Goal: Information Seeking & Learning: Learn about a topic

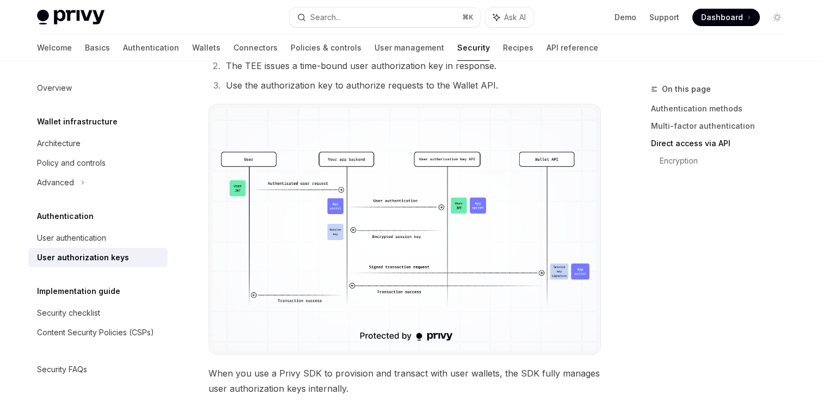
scroll to position [796, 0]
click at [486, 189] on img at bounding box center [405, 230] width 384 height 243
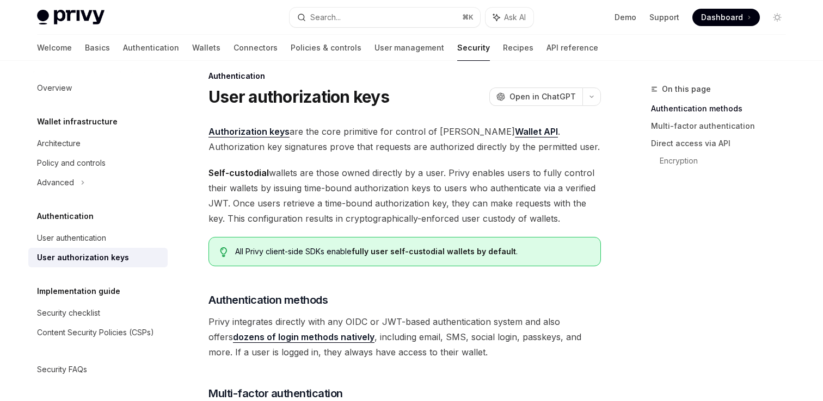
scroll to position [0, 0]
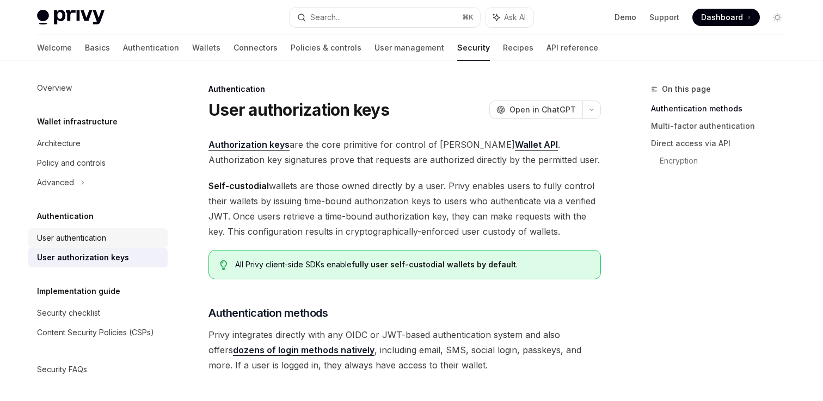
click at [67, 235] on div "User authentication" at bounding box center [71, 238] width 69 height 13
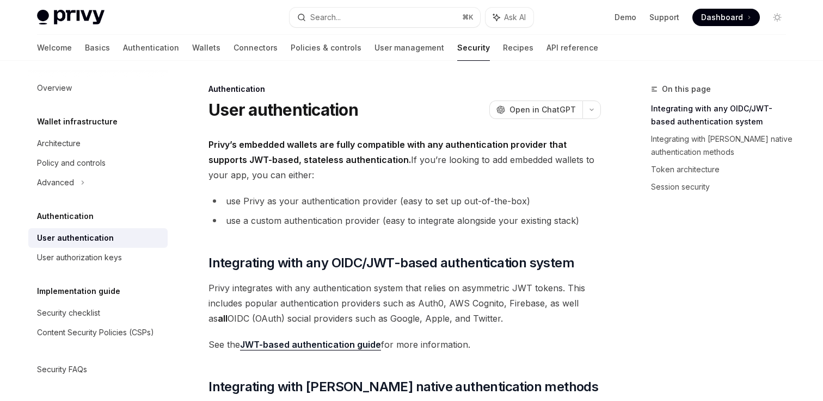
click at [67, 235] on div "User authentication" at bounding box center [75, 238] width 77 height 13
type textarea "*"
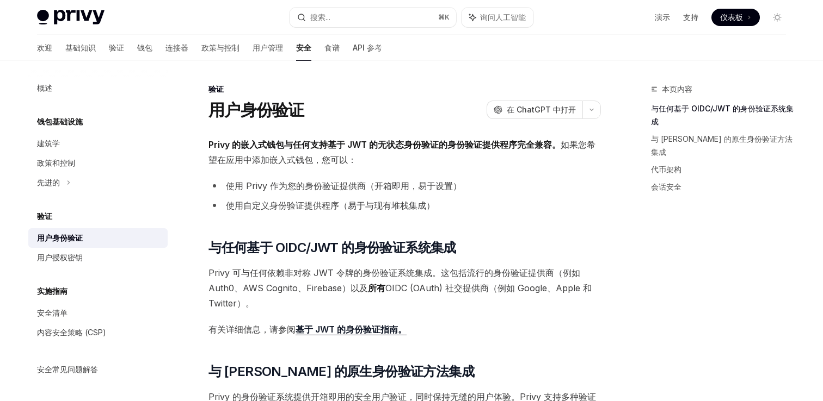
click at [579, 195] on ul "使用 Privy 作为您的身份验证提供商（开箱即用，易于设置） 使用自定义身份验证提供程序（易于与现有堆栈集成）" at bounding box center [404, 195] width 392 height 35
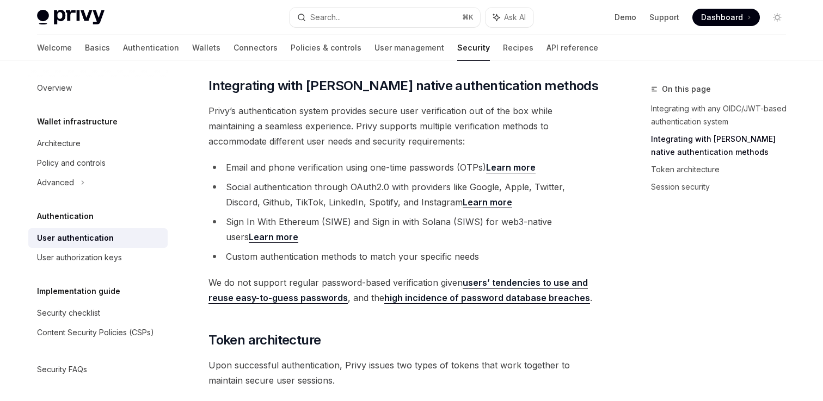
scroll to position [304, 0]
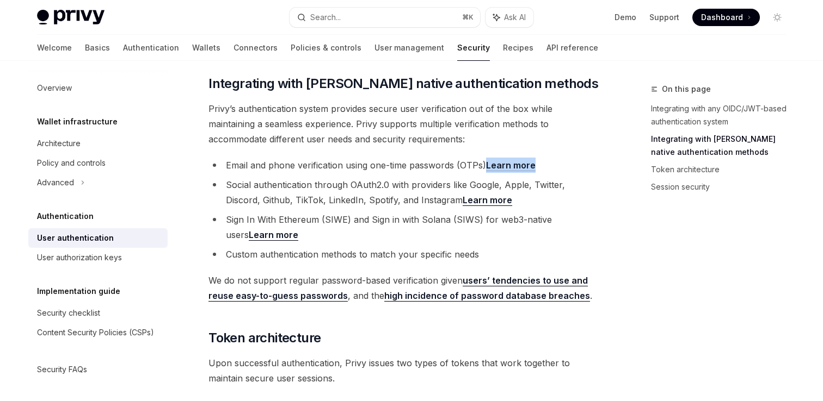
drag, startPoint x: 522, startPoint y: 167, endPoint x: 565, endPoint y: 0, distance: 172.3
click at [0, 0] on div "Privy Docs home page Search... ⌘ K Ask AI Demo Support Dashboard Dashboard Sear…" at bounding box center [411, 378] width 823 height 1365
click at [508, 202] on li "Social authentication through OAuth2.0 with providers like Google, Apple, Twitt…" at bounding box center [404, 192] width 392 height 30
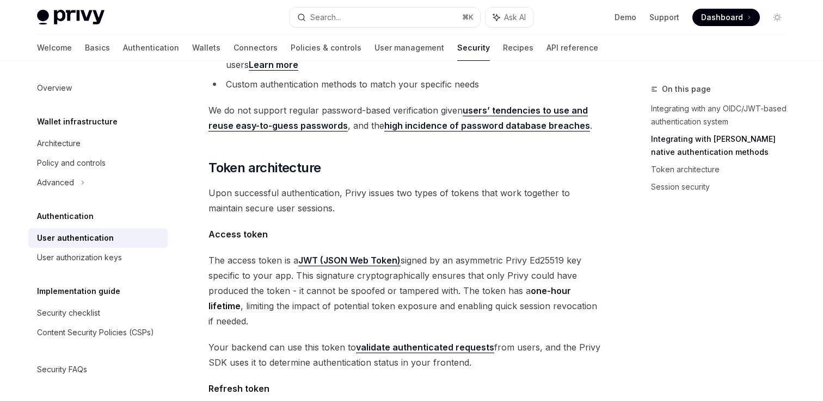
scroll to position [475, 0]
click at [613, 194] on div "On this page Integrating with any OIDC/JWT-based authentication system Integrat…" at bounding box center [411, 238] width 766 height 1304
click at [627, 204] on div "On this page Integrating with any OIDC/JWT-based authentication system Integrat…" at bounding box center [411, 238] width 766 height 1304
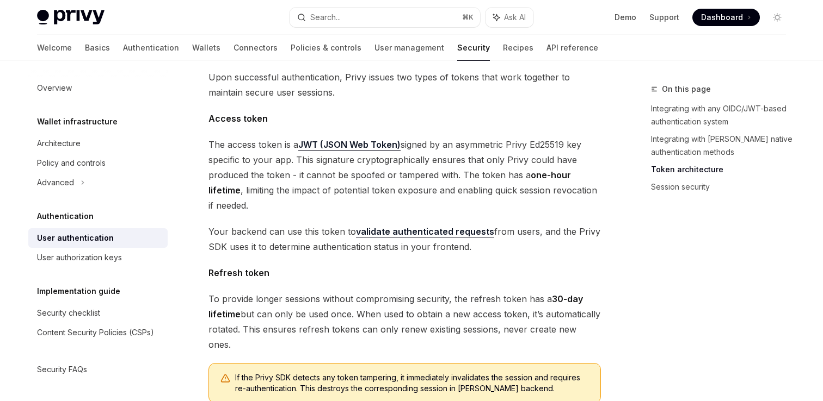
scroll to position [590, 0]
click at [612, 216] on div "On this page Integrating with any OIDC/JWT-based authentication system Integrat…" at bounding box center [411, 123] width 766 height 1304
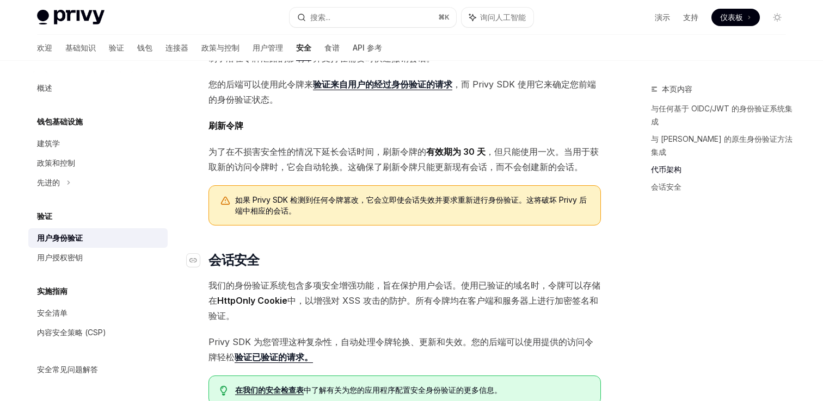
scroll to position [629, 0]
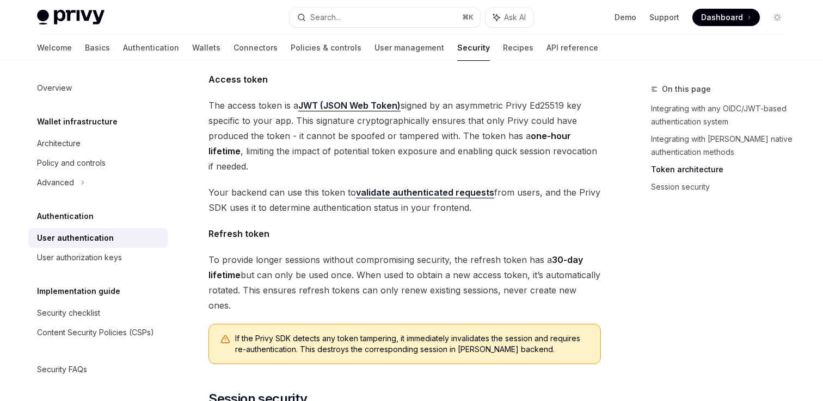
click at [587, 214] on span "Your backend can use this token to validate authenticated requests from users, …" at bounding box center [404, 200] width 392 height 30
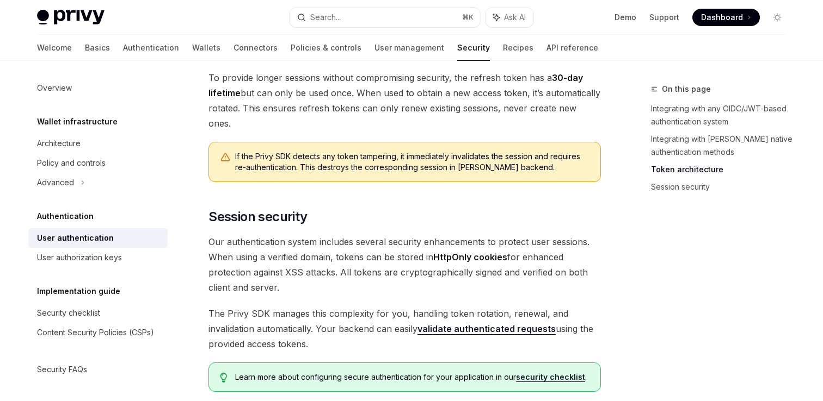
scroll to position [774, 0]
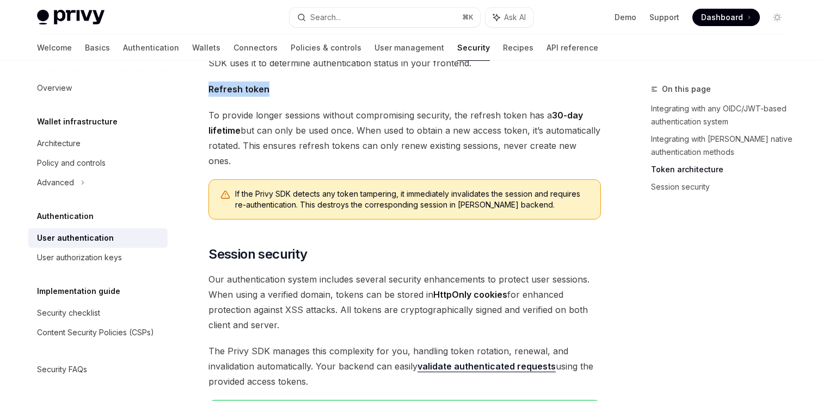
drag, startPoint x: 208, startPoint y: 88, endPoint x: 275, endPoint y: 88, distance: 66.9
click at [275, 88] on span "Refresh token" at bounding box center [404, 89] width 392 height 15
copy strong "Refresh token"
click at [432, 16] on button "Search... ⌘ K" at bounding box center [384, 18] width 190 height 20
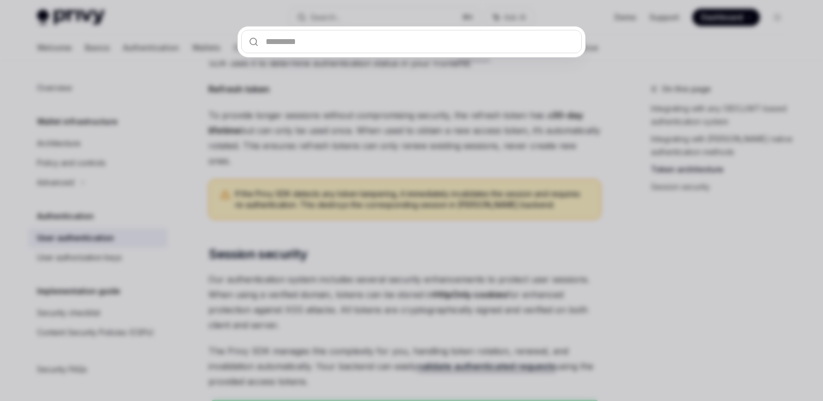
click at [457, 45] on input "text" at bounding box center [411, 41] width 341 height 23
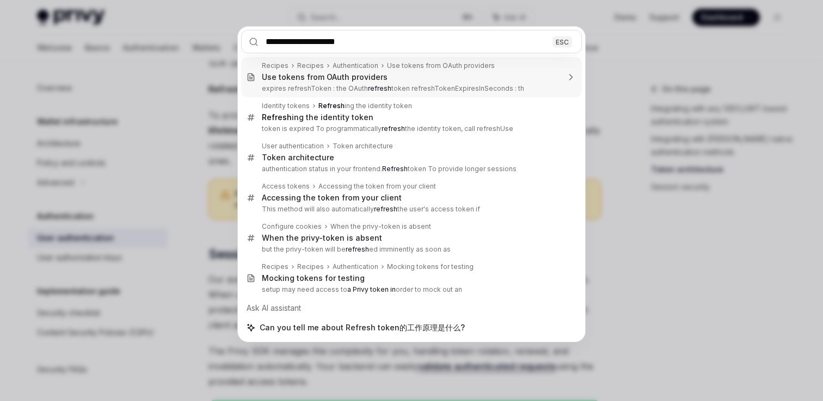
type input "**********"
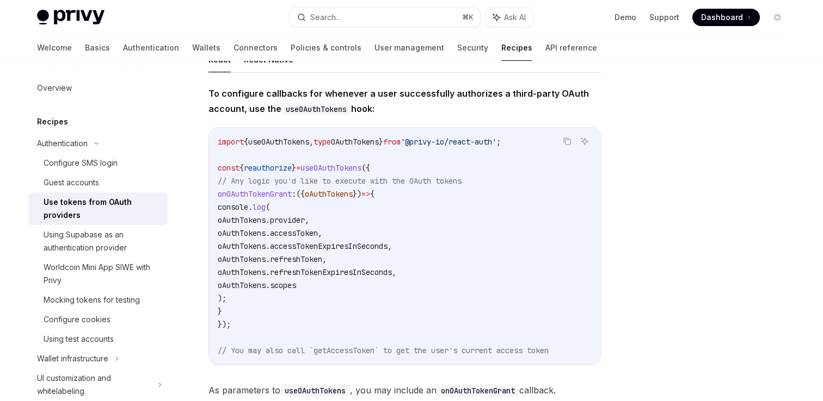
scroll to position [51, 0]
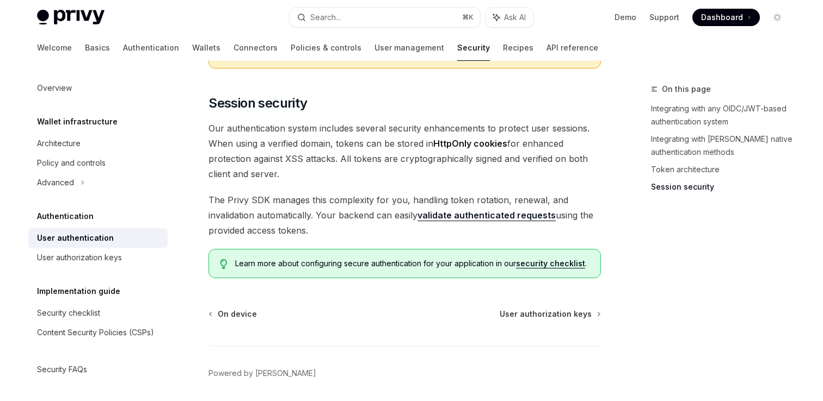
scroll to position [925, 0]
drag, startPoint x: 267, startPoint y: 126, endPoint x: 329, endPoint y: 126, distance: 61.5
click at [329, 126] on span "Our authentication system includes several security enhancements to protect use…" at bounding box center [404, 150] width 392 height 61
drag, startPoint x: 286, startPoint y: 144, endPoint x: 333, endPoint y: 145, distance: 47.3
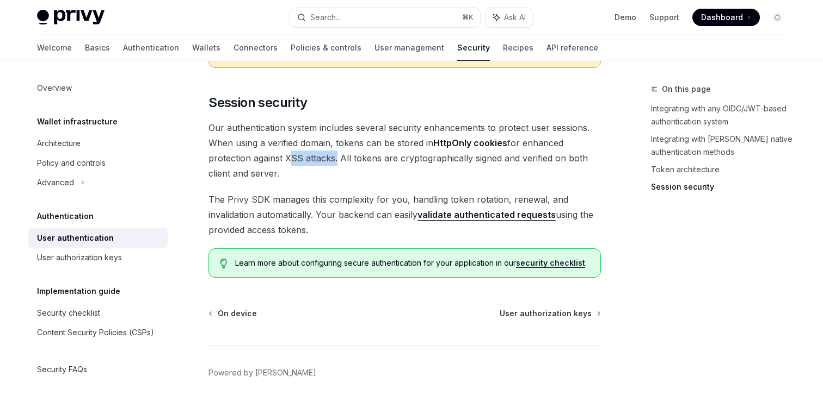
click at [333, 145] on span "Our authentication system includes several security enhancements to protect use…" at bounding box center [404, 150] width 392 height 61
copy span "XSS attacks"
click at [95, 257] on div "User authorization keys" at bounding box center [79, 257] width 85 height 13
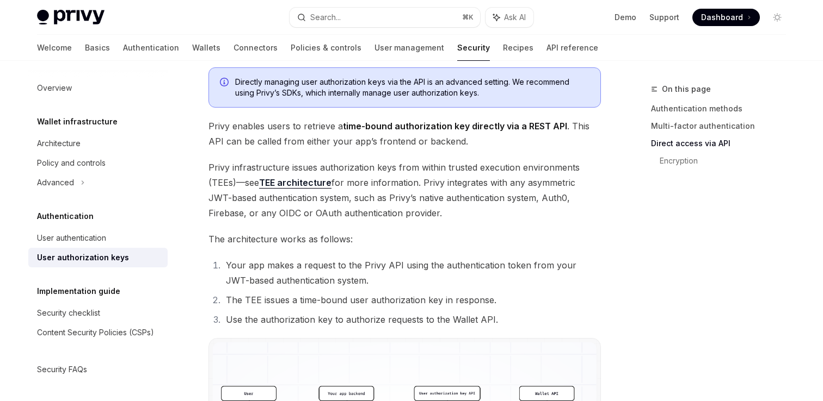
scroll to position [538, 0]
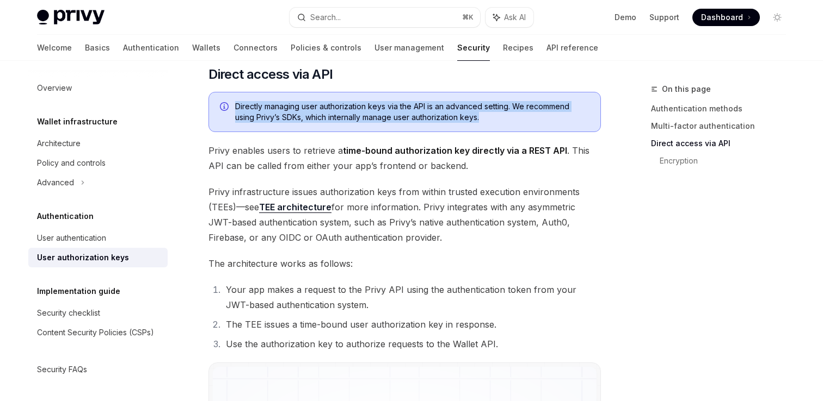
drag, startPoint x: 235, startPoint y: 106, endPoint x: 485, endPoint y: 120, distance: 250.6
click at [485, 120] on span "Directly managing user authorization keys via the API is an advanced setting. W…" at bounding box center [412, 112] width 354 height 22
copy span "Directly managing user authorization keys via the API is an advanced setting. W…"
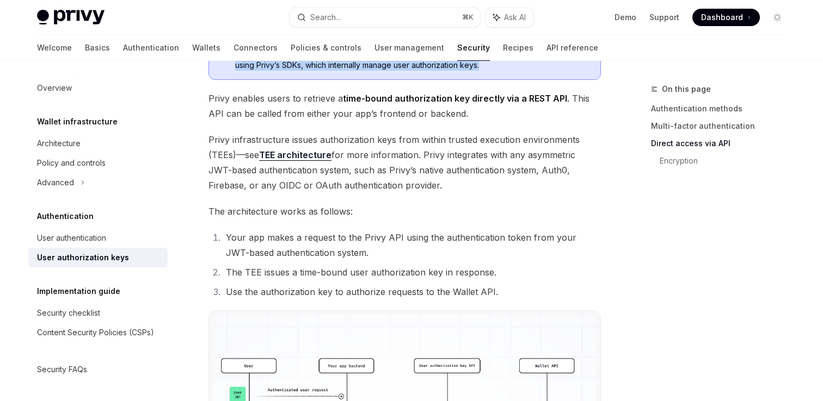
scroll to position [591, 0]
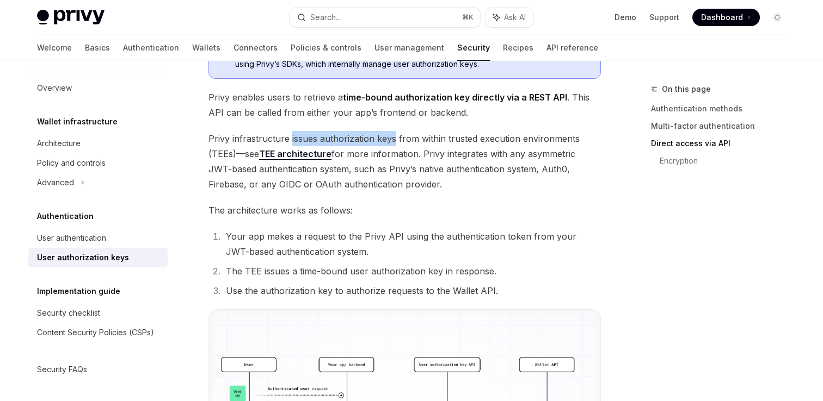
drag, startPoint x: 289, startPoint y: 138, endPoint x: 393, endPoint y: 135, distance: 103.9
click at [393, 135] on span "Privy infrastructure issues authorization keys from within trusted execution en…" at bounding box center [404, 161] width 392 height 61
click at [621, 119] on div "On this page Authentication methods Multi-factor authentication Direct access v…" at bounding box center [411, 156] width 766 height 1373
drag, startPoint x: 208, startPoint y: 137, endPoint x: 399, endPoint y: 137, distance: 190.4
click at [399, 137] on span "Privy infrastructure issues authorization keys from within trusted execution en…" at bounding box center [404, 161] width 392 height 61
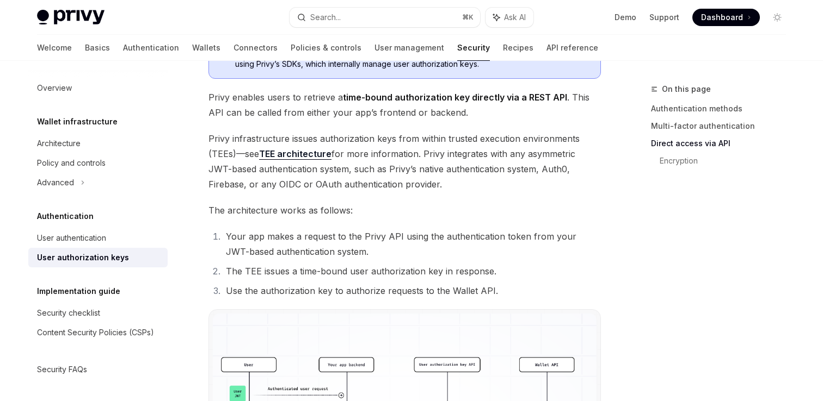
click at [386, 154] on span "Privy infrastructure issues authorization keys from within trusted execution en…" at bounding box center [404, 161] width 392 height 61
drag, startPoint x: 315, startPoint y: 156, endPoint x: 485, endPoint y: 2, distance: 229.2
click at [0, 0] on div "Privy Docs home page Search... ⌘ K Ask AI Demo Support Dashboard Dashboard Sear…" at bounding box center [411, 125] width 823 height 1433
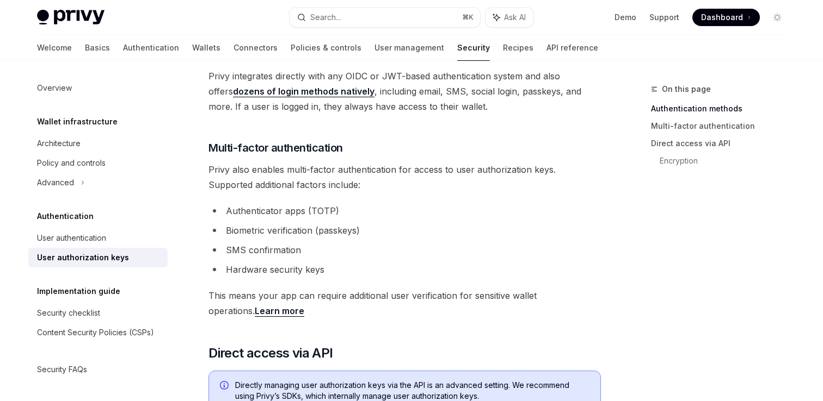
scroll to position [285, 0]
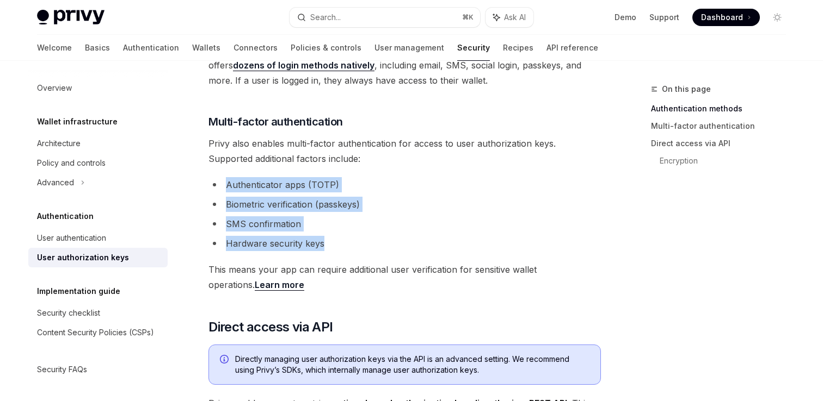
drag, startPoint x: 331, startPoint y: 244, endPoint x: 225, endPoint y: 187, distance: 121.2
click at [225, 187] on ul "Authenticator apps (TOTP) Biometric verification (passkeys) SMS confirmation Ha…" at bounding box center [404, 214] width 392 height 74
copy ul "Authenticator apps (TOTP) Biometric verification (passkeys) SMS confirmation Ha…"
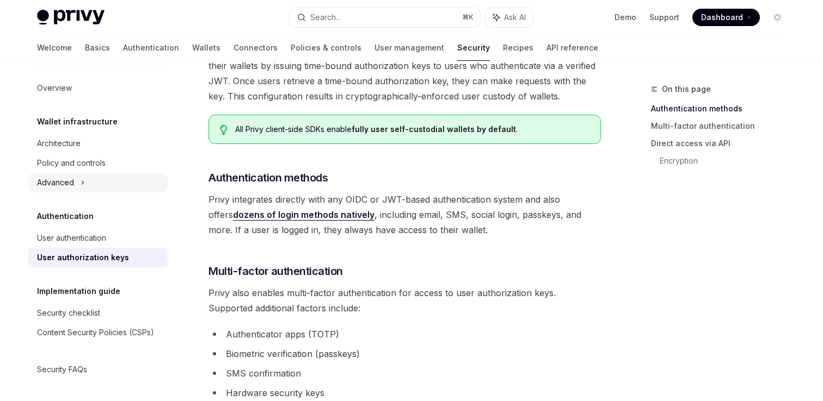
scroll to position [121, 0]
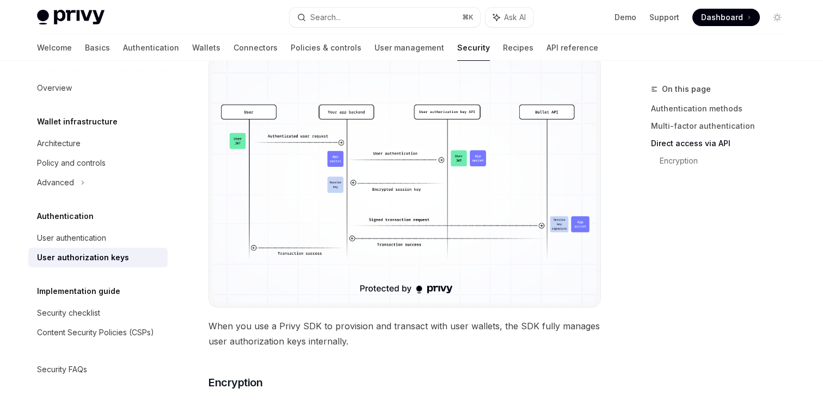
scroll to position [844, 0]
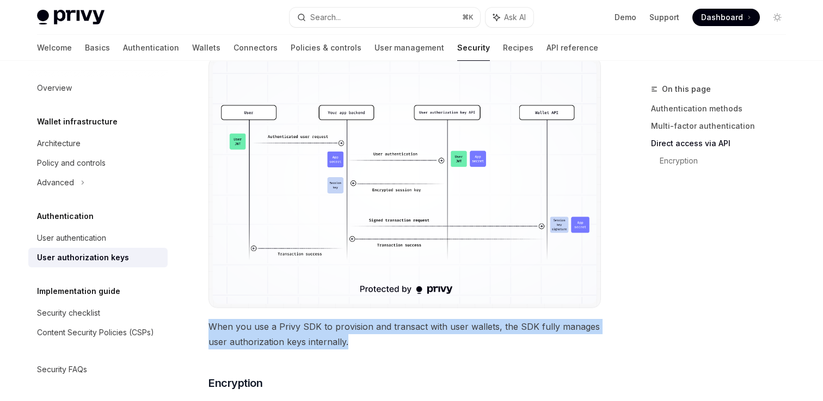
drag, startPoint x: 209, startPoint y: 329, endPoint x: 351, endPoint y: 346, distance: 143.0
click at [351, 346] on span "When you use a Privy SDK to provision and transact with user wallets, the SDK f…" at bounding box center [404, 334] width 392 height 30
copy span "When you use a Privy SDK to provision and transact with user wallets, the SDK f…"
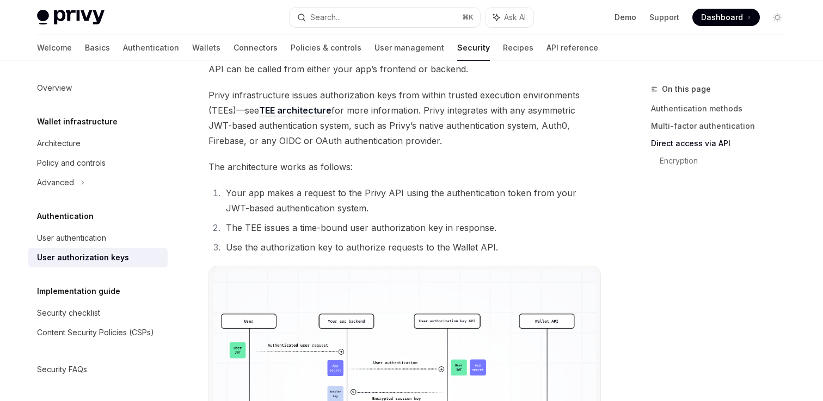
scroll to position [654, 0]
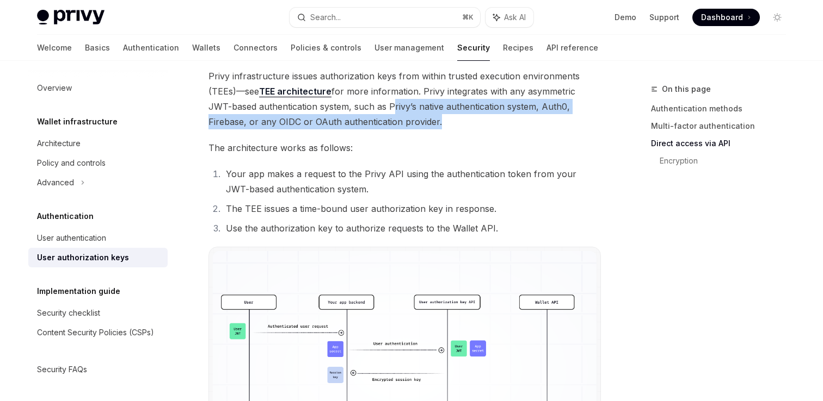
drag, startPoint x: 366, startPoint y: 108, endPoint x: 382, endPoint y: 118, distance: 19.3
click at [382, 119] on span "Privy infrastructure issues authorization keys from within trusted execution en…" at bounding box center [404, 99] width 392 height 61
copy span "Privy’s native authentication system, Auth0, Firebase, or any OIDC or OAuth aut…"
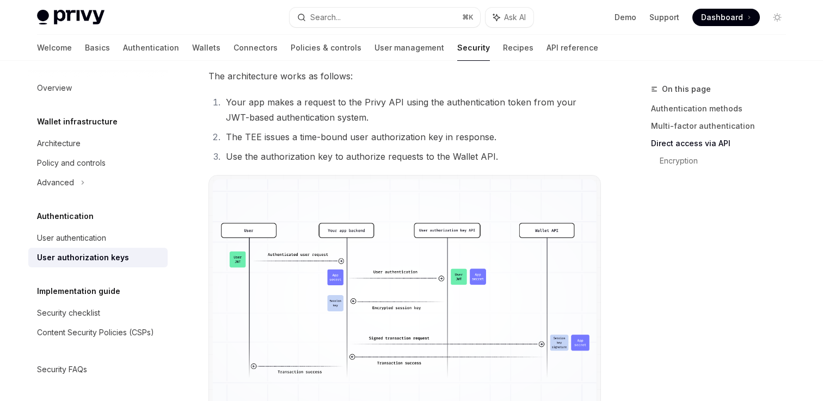
scroll to position [731, 0]
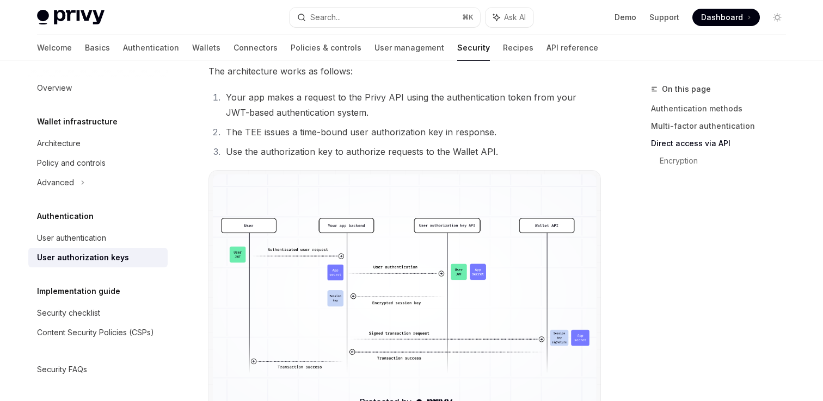
click at [614, 144] on div "On this page Authentication methods Multi-factor authentication Direct access v…" at bounding box center [411, 16] width 766 height 1373
drag, startPoint x: 298, startPoint y: 133, endPoint x: 440, endPoint y: 134, distance: 142.5
click at [440, 134] on li "The TEE issues a time-bound user authorization key in response." at bounding box center [412, 132] width 378 height 15
copy li "time-bound user authorization key"
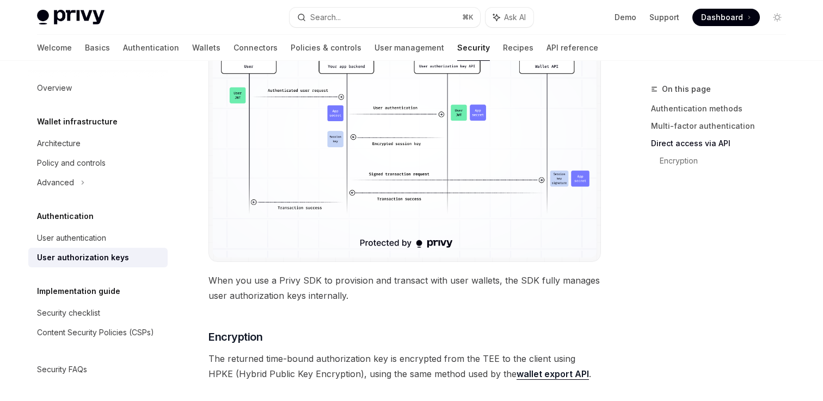
scroll to position [905, 0]
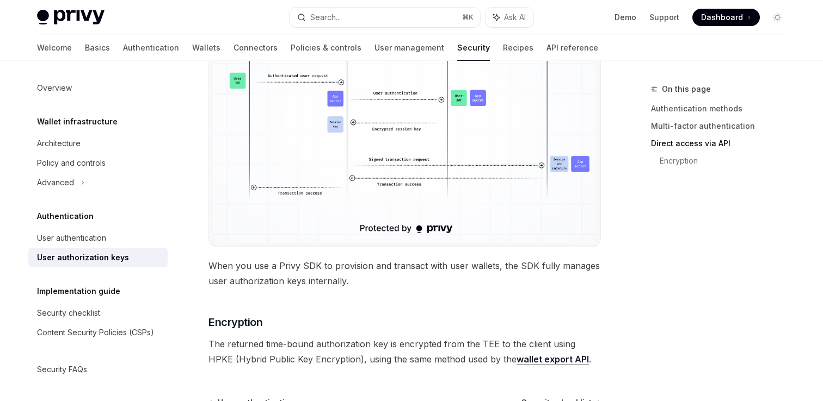
click at [528, 177] on img at bounding box center [405, 122] width 384 height 243
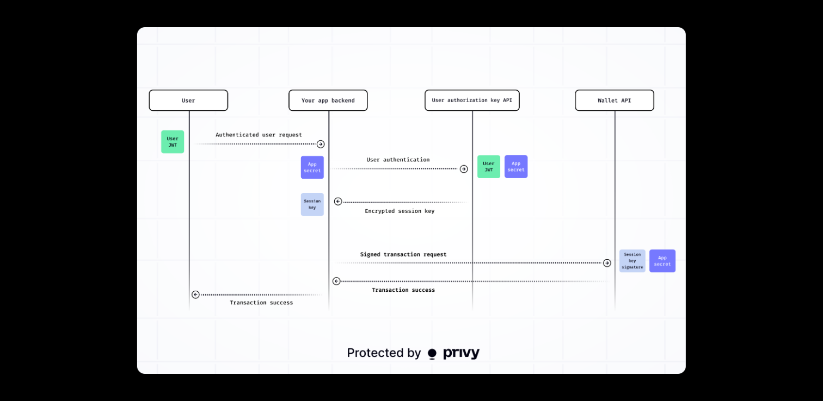
click at [316, 158] on img at bounding box center [411, 200] width 548 height 347
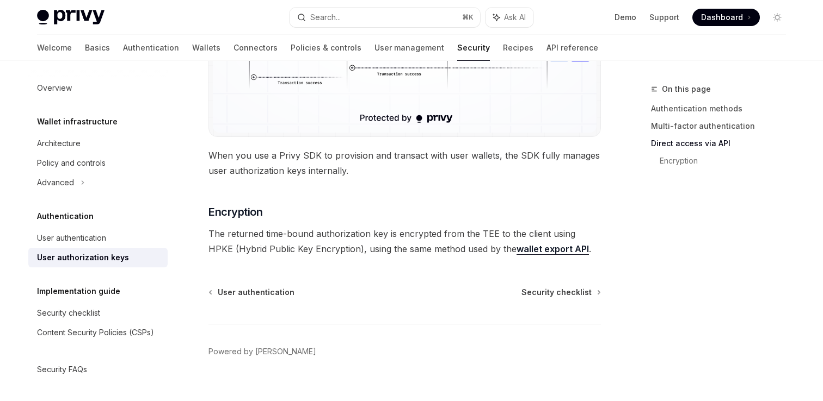
scroll to position [1032, 0]
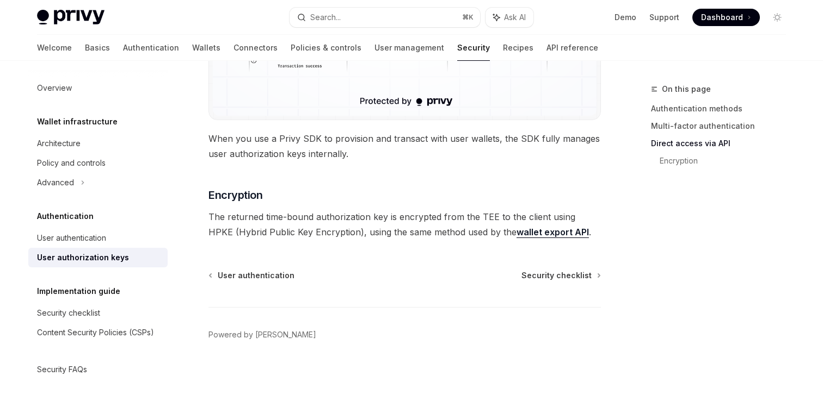
drag, startPoint x: 263, startPoint y: 215, endPoint x: 384, endPoint y: 214, distance: 120.2
click at [384, 214] on span "The returned time-bound authorization key is encrypted from the TEE to the clie…" at bounding box center [404, 224] width 392 height 30
copy span "time-bound authorization key"
click at [79, 165] on div "Policy and controls" at bounding box center [71, 163] width 69 height 13
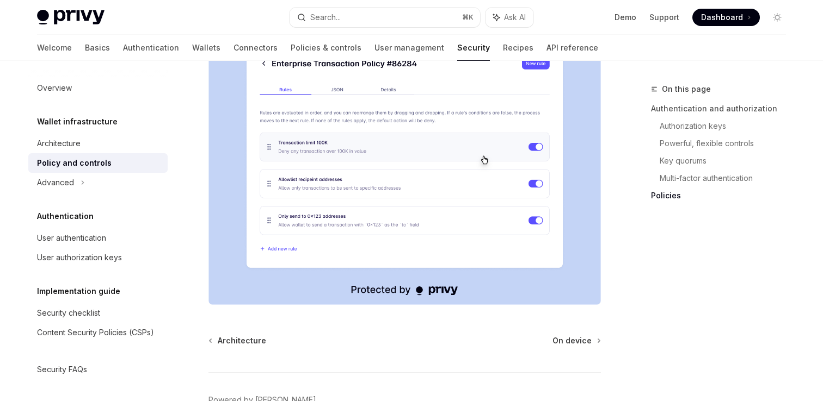
scroll to position [1446, 0]
click at [54, 95] on link "Overview" at bounding box center [97, 88] width 139 height 20
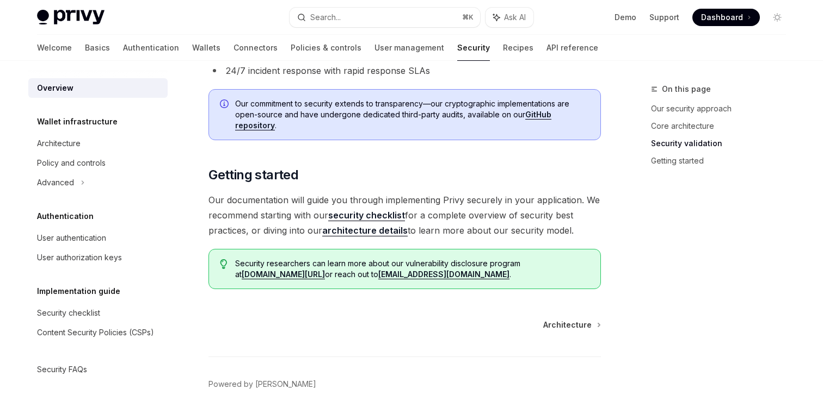
scroll to position [857, 0]
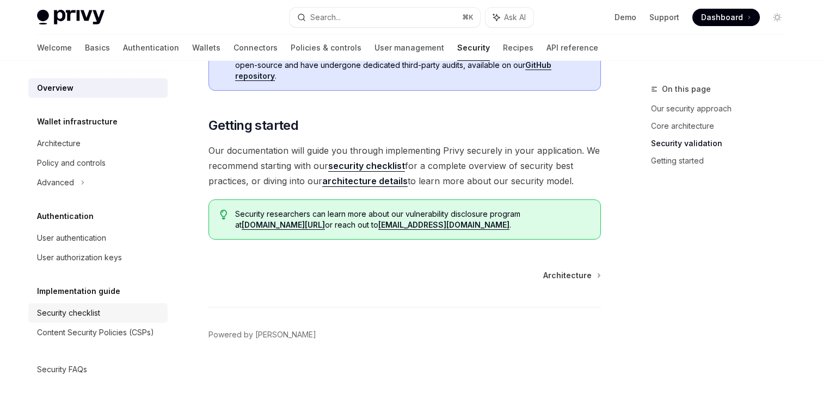
click at [77, 315] on div "Security checklist" at bounding box center [68, 313] width 63 height 13
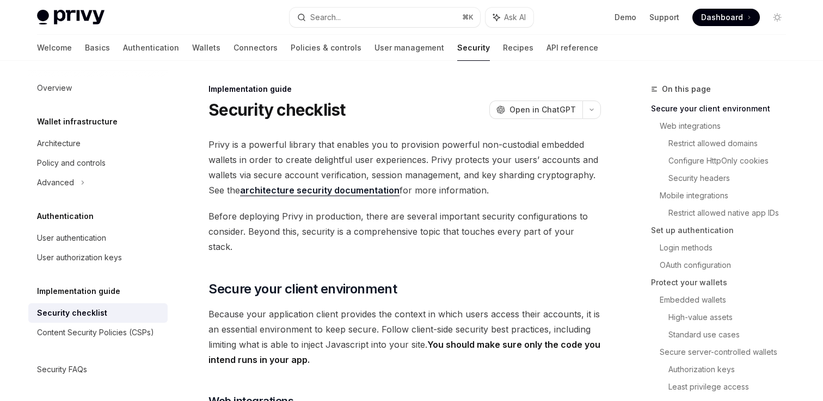
click at [560, 195] on span "Privy is a powerful library that enables you to provision powerful non-custodia…" at bounding box center [404, 167] width 392 height 61
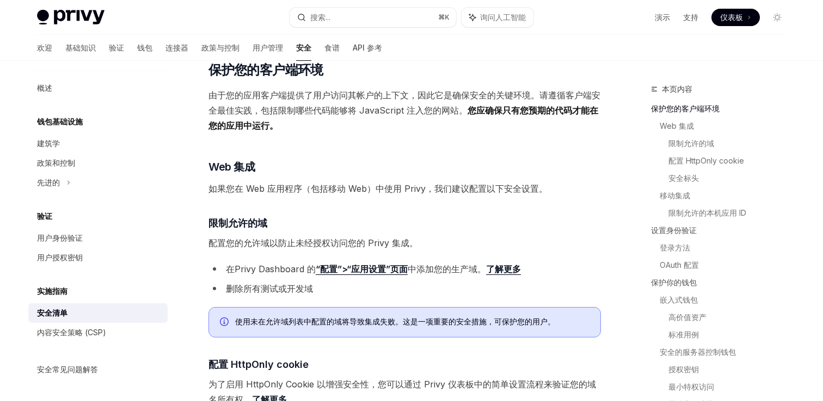
scroll to position [191, 0]
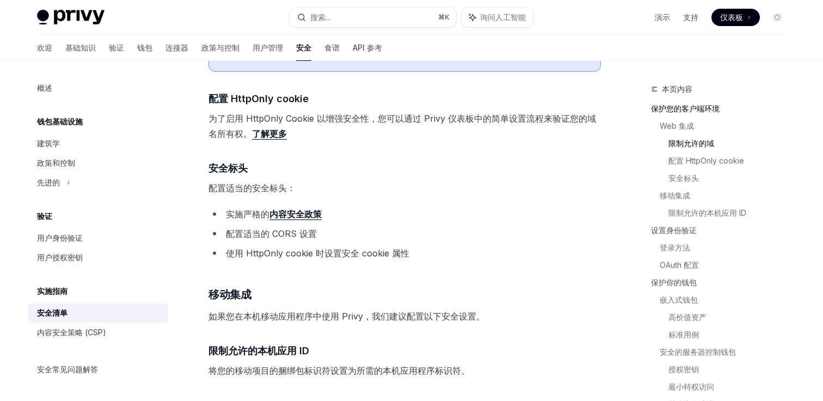
scroll to position [456, 0]
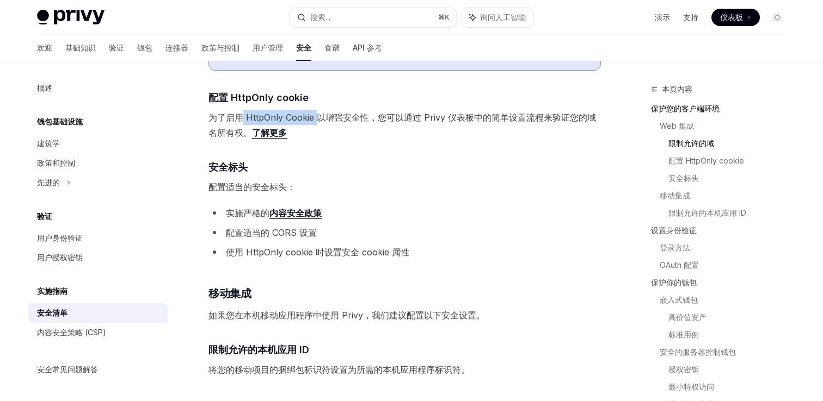
drag, startPoint x: 244, startPoint y: 116, endPoint x: 314, endPoint y: 120, distance: 70.8
click at [314, 120] on font "为了启用 HttpOnly Cookie 以增强安全性，您可以通过 Privy 仪表板中的简单设置流程来验证您的域名所有权。" at bounding box center [401, 125] width 387 height 26
copy font "HttpOnly Cookie"
click at [494, 194] on span "配置适当的安全标头：" at bounding box center [404, 187] width 392 height 15
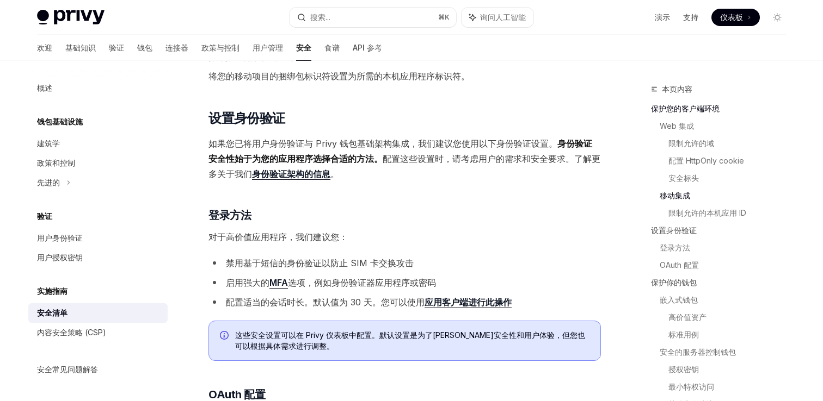
scroll to position [750, 0]
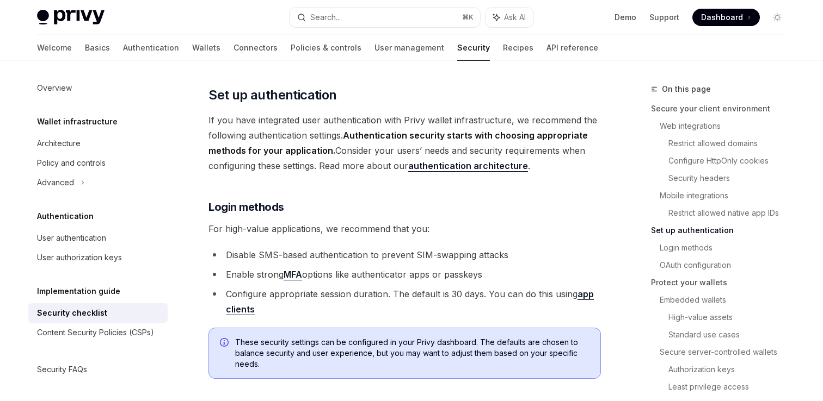
scroll to position [854, 0]
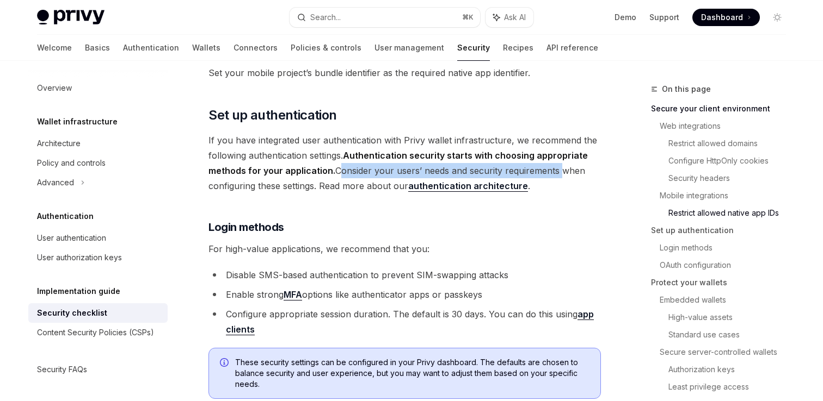
drag, startPoint x: 335, startPoint y: 155, endPoint x: 557, endPoint y: 156, distance: 222.0
click at [557, 156] on span "If you have integrated user authentication with Privy wallet infrastructure, we…" at bounding box center [404, 163] width 392 height 61
click at [596, 175] on span "If you have integrated user authentication with Privy wallet infrastructure, we…" at bounding box center [404, 163] width 392 height 61
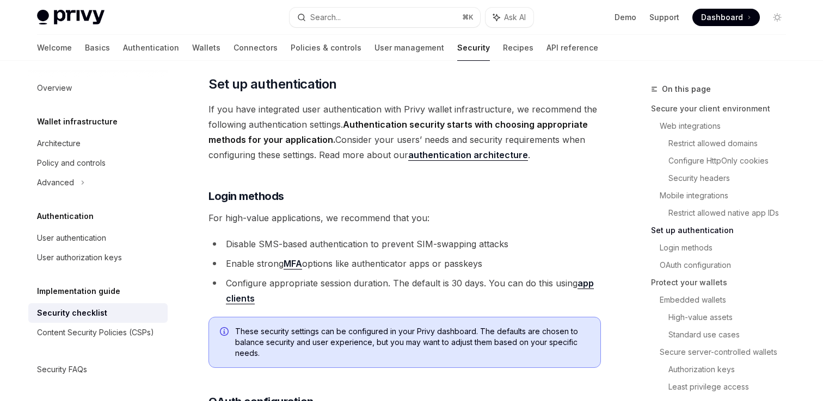
scroll to position [886, 0]
click at [215, 101] on span "If you have integrated user authentication with Privy wallet infrastructure, we…" at bounding box center [404, 131] width 392 height 61
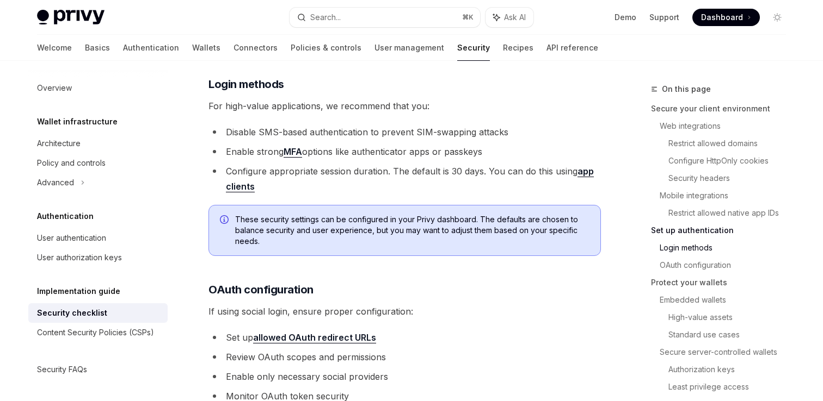
scroll to position [998, 0]
drag, startPoint x: 415, startPoint y: 116, endPoint x: 509, endPoint y: 121, distance: 94.2
click at [509, 124] on li "Disable SMS-based authentication to prevent SIM-swapping attacks" at bounding box center [404, 131] width 392 height 15
click at [265, 171] on li "Configure appropriate session duration. The default is 30 days. You can do this…" at bounding box center [404, 178] width 392 height 30
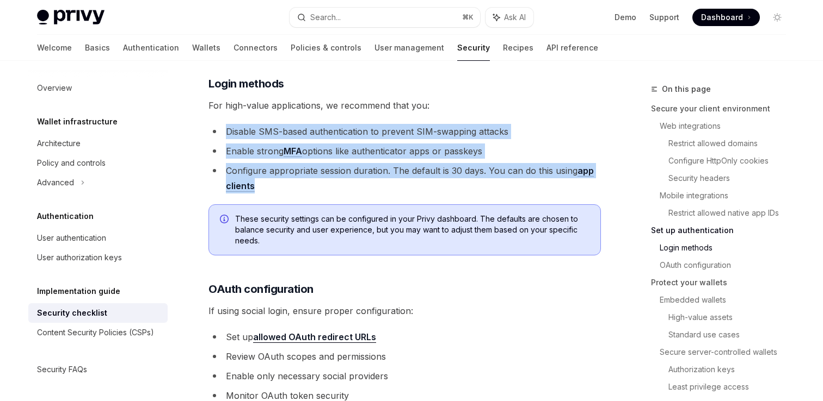
drag, startPoint x: 265, startPoint y: 171, endPoint x: 228, endPoint y: 115, distance: 67.4
click at [228, 124] on ul "Disable SMS-based authentication to prevent SIM-swapping attacks Enable strong …" at bounding box center [404, 159] width 392 height 70
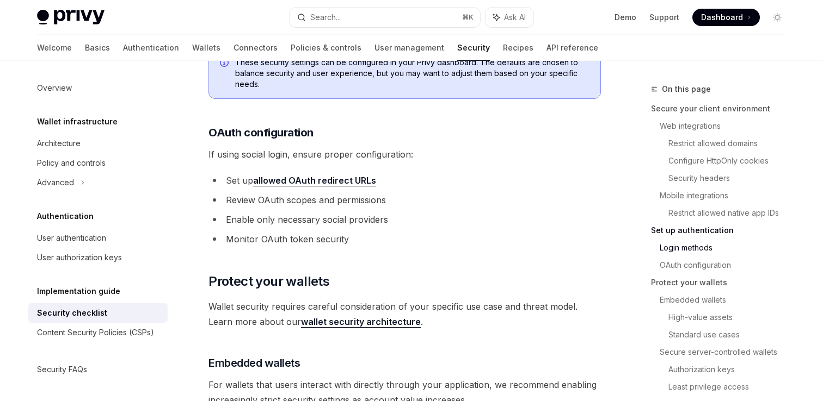
scroll to position [1161, 0]
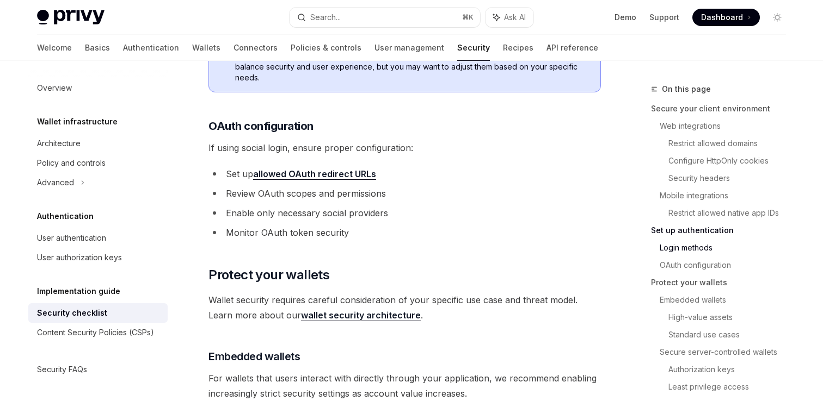
click at [540, 206] on li "Enable only necessary social providers" at bounding box center [404, 213] width 392 height 15
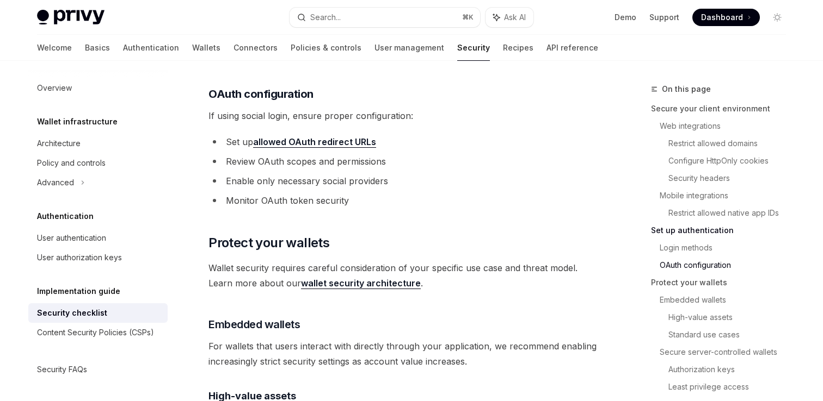
scroll to position [1192, 0]
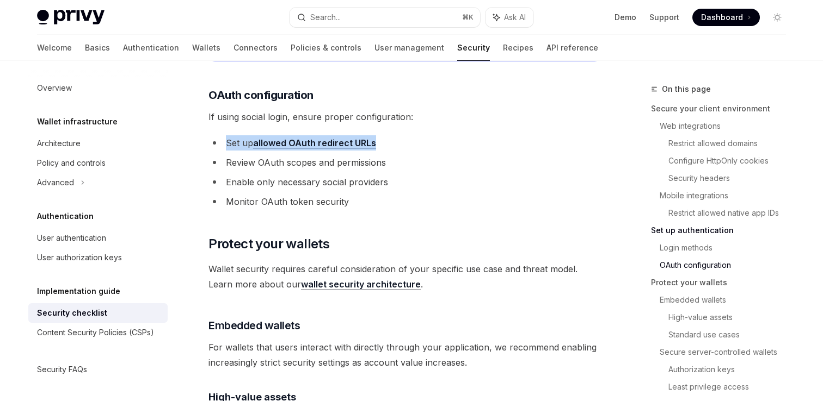
drag, startPoint x: 226, startPoint y: 127, endPoint x: 379, endPoint y: 123, distance: 152.9
click at [379, 135] on li "Set up allowed OAuth redirect URLs" at bounding box center [404, 142] width 392 height 15
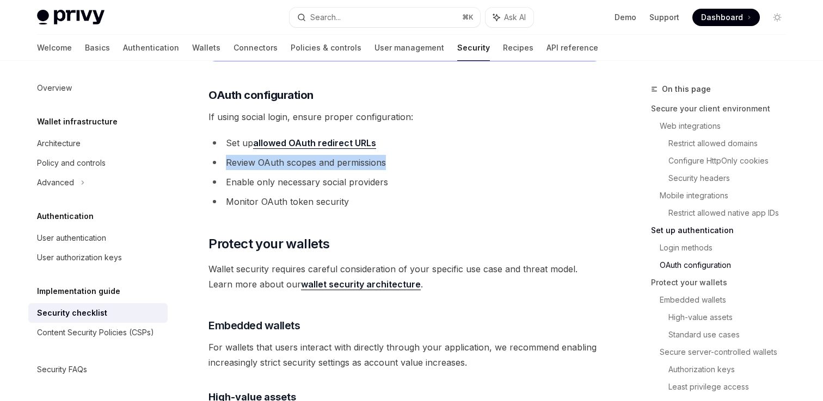
drag, startPoint x: 397, startPoint y: 147, endPoint x: 221, endPoint y: 145, distance: 175.2
click at [221, 155] on li "Review OAuth scopes and permissions" at bounding box center [404, 162] width 392 height 15
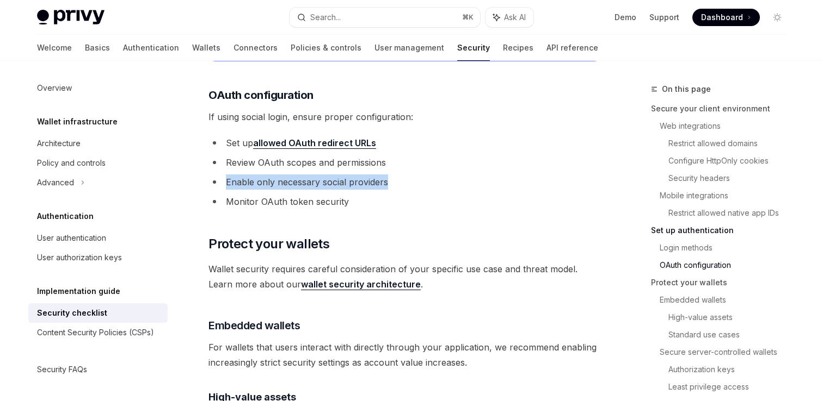
drag, startPoint x: 227, startPoint y: 166, endPoint x: 408, endPoint y: 162, distance: 180.7
click at [408, 175] on li "Enable only necessary social providers" at bounding box center [404, 182] width 392 height 15
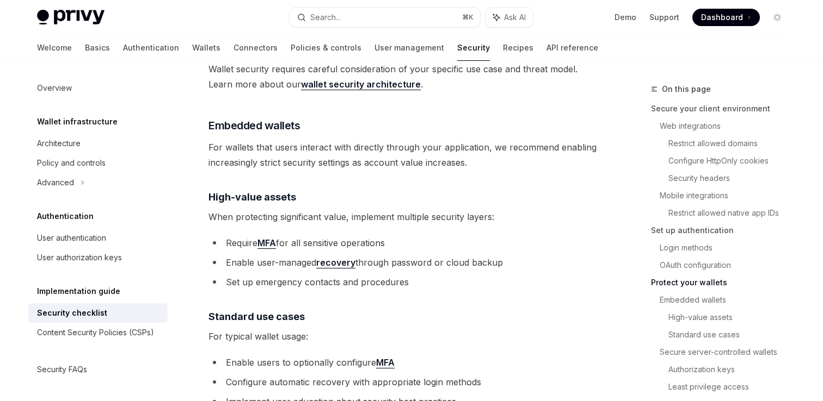
scroll to position [1397, 0]
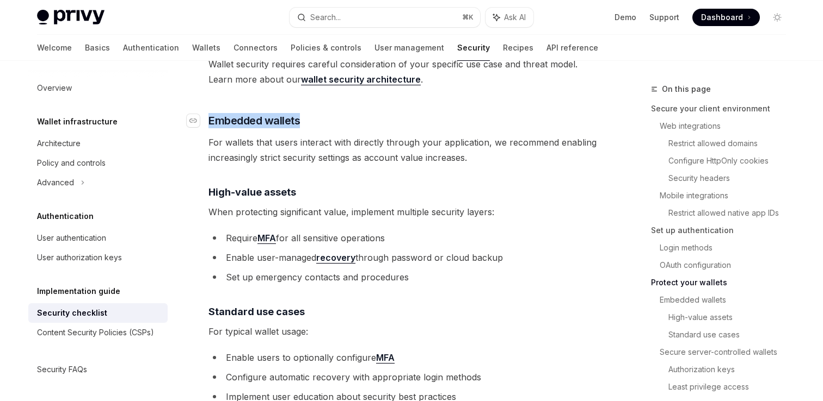
drag, startPoint x: 307, startPoint y: 104, endPoint x: 210, endPoint y: 103, distance: 96.8
click at [210, 113] on h3 "​ Embedded wallets" at bounding box center [404, 120] width 392 height 15
click at [491, 144] on span "For wallets that users interact with directly through your application, we reco…" at bounding box center [404, 150] width 392 height 30
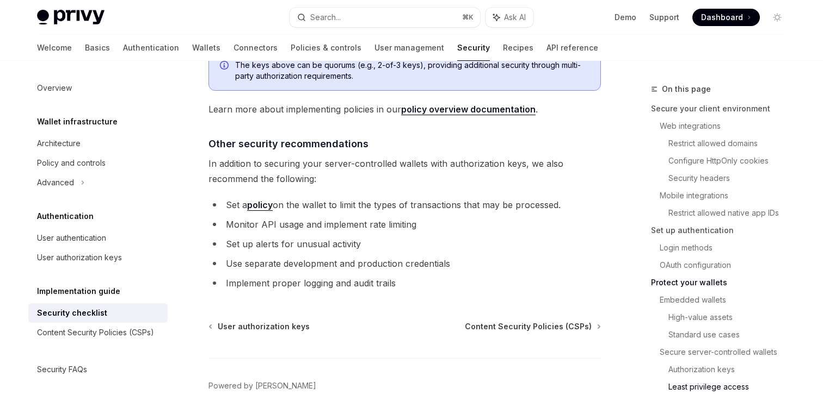
scroll to position [2555, 0]
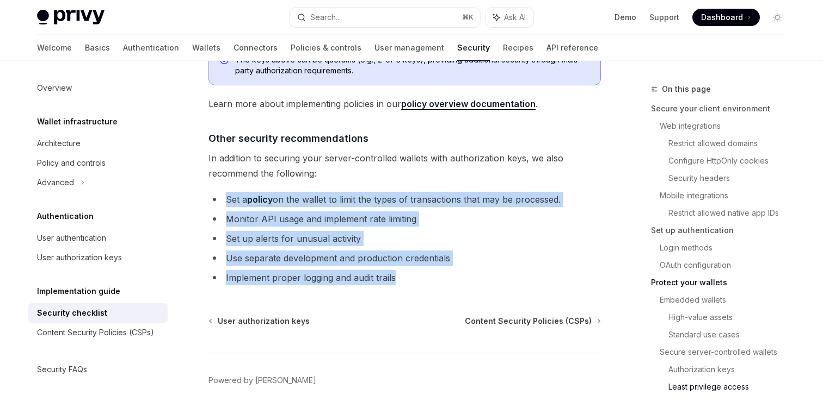
drag, startPoint x: 401, startPoint y: 236, endPoint x: 222, endPoint y: 152, distance: 197.4
click at [221, 192] on ul "Set a policy on the wallet to limit the types of transactions that may be proce…" at bounding box center [404, 239] width 392 height 94
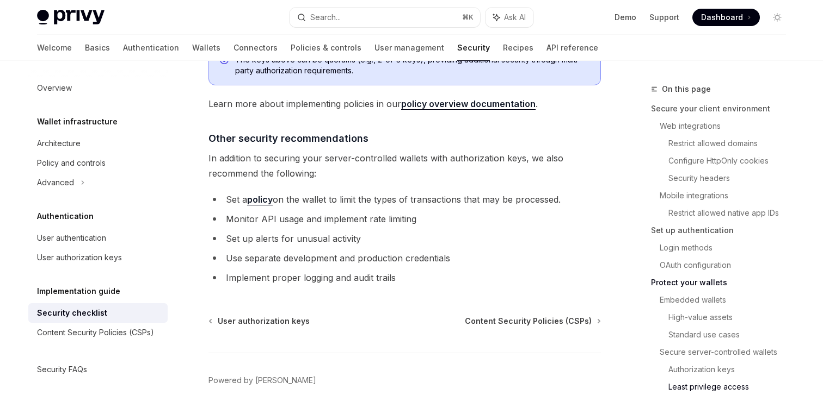
click at [425, 353] on footer "Powered by [PERSON_NAME]" at bounding box center [404, 400] width 392 height 94
click at [541, 316] on span "Content Security Policies (CSPs)" at bounding box center [528, 321] width 127 height 11
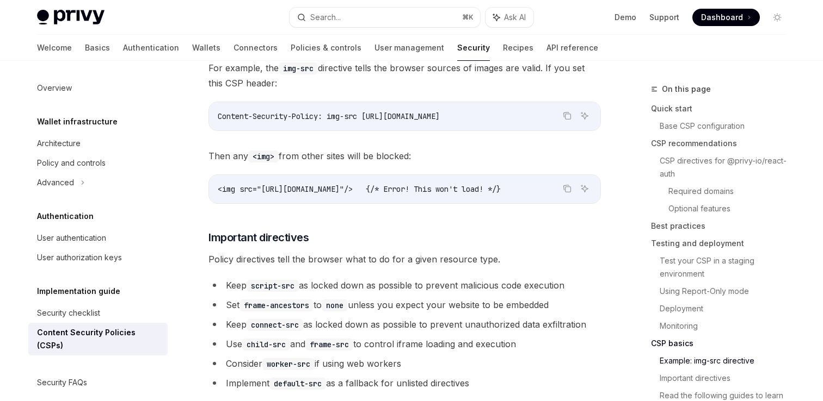
scroll to position [2772, 0]
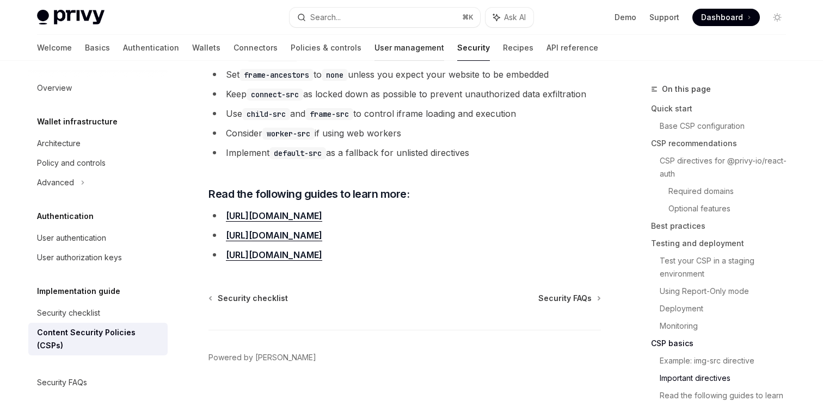
click at [374, 47] on link "User management" at bounding box center [409, 48] width 70 height 26
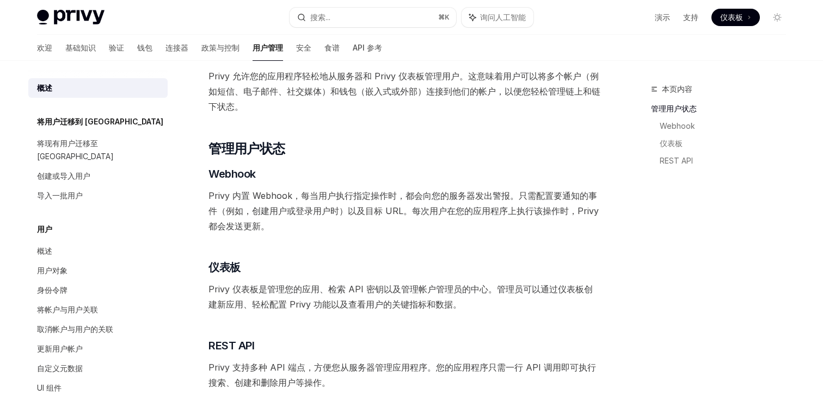
scroll to position [113, 0]
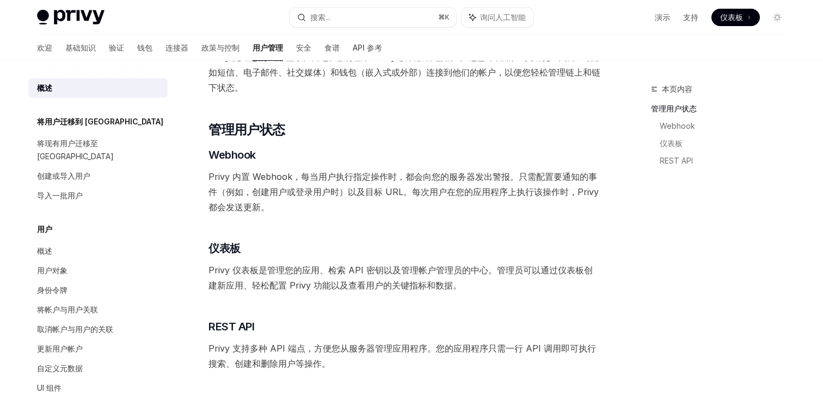
click at [608, 218] on div "本页内容 管理用户状态 Webhook 仪表板 REST API 概述 OpenAI 在 ChatGPT 中打开 OpenAI 在 ChatGPT 中打开 了…" at bounding box center [411, 240] width 766 height 585
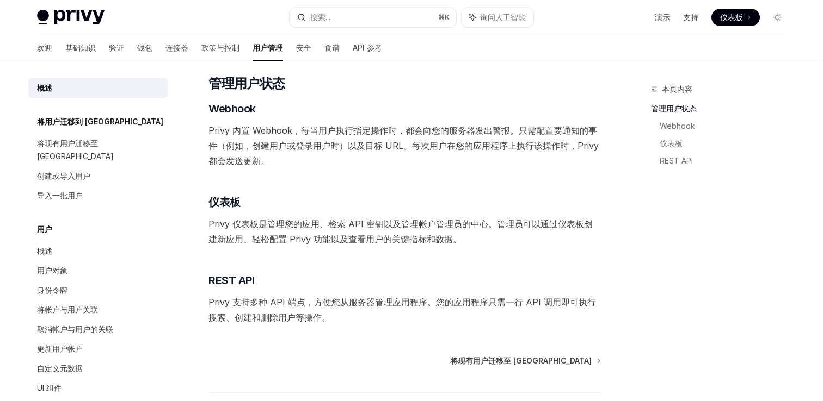
scroll to position [223, 0]
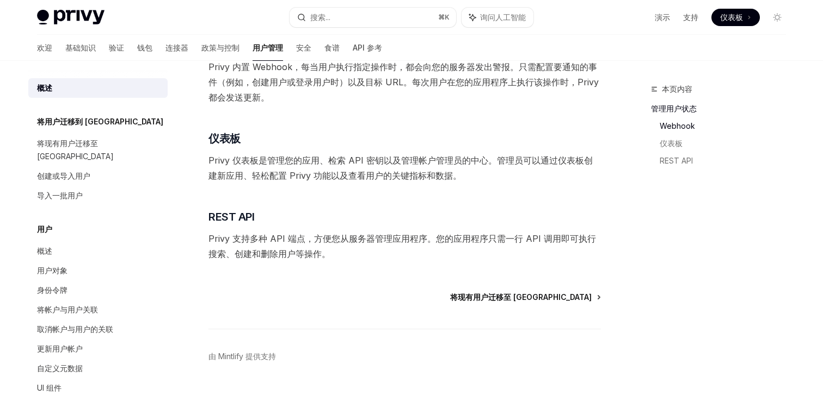
click at [542, 296] on font "将现有用户迁移至 Privy" at bounding box center [520, 297] width 141 height 9
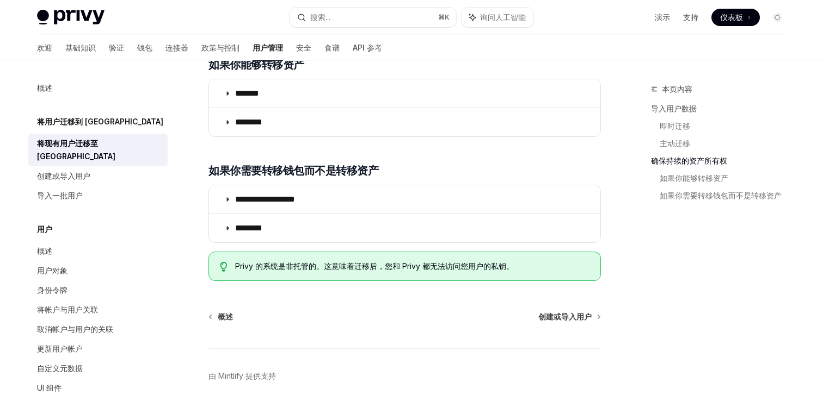
scroll to position [1218, 0]
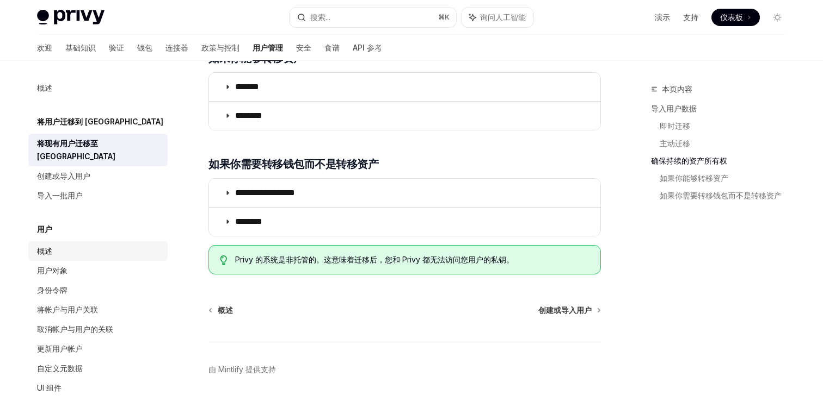
click at [53, 245] on div "概述" at bounding box center [99, 251] width 124 height 13
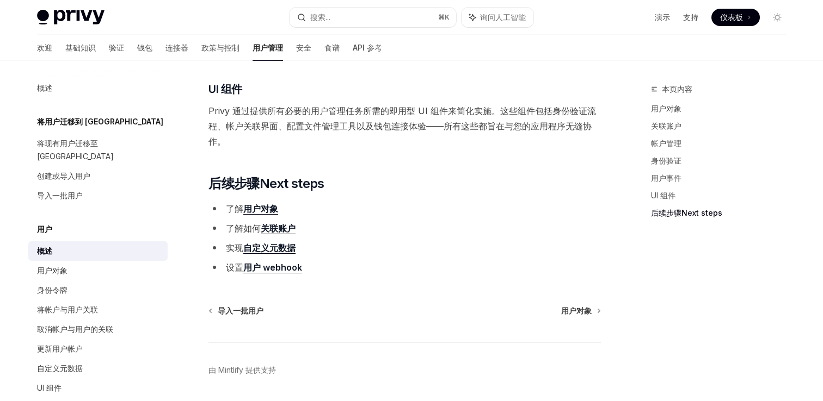
scroll to position [1072, 0]
click at [587, 311] on font "用户对象" at bounding box center [576, 310] width 30 height 9
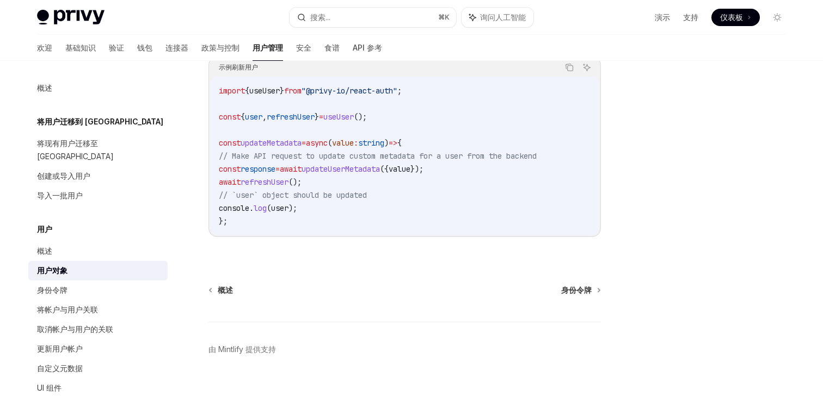
scroll to position [1501, 0]
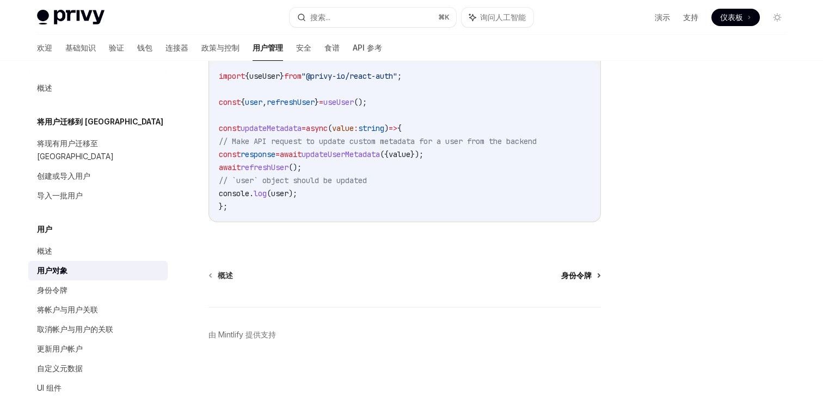
click at [583, 274] on font "身份令牌" at bounding box center [576, 275] width 30 height 9
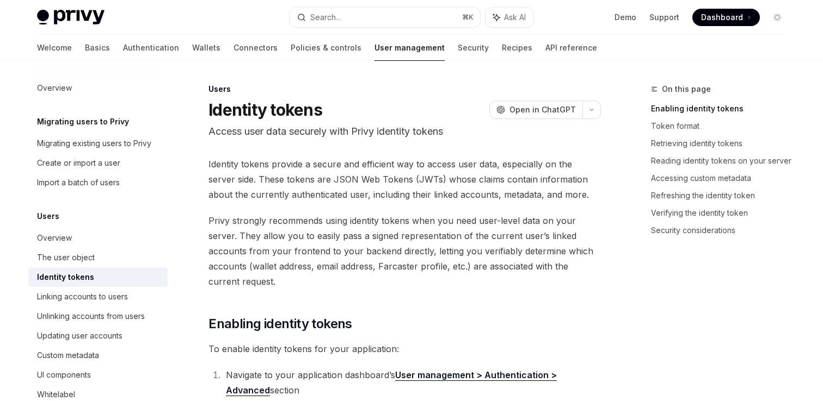
click at [636, 277] on div "On this page Enabling identity tokens Token format Retrieving identity tokens R…" at bounding box center [711, 242] width 165 height 319
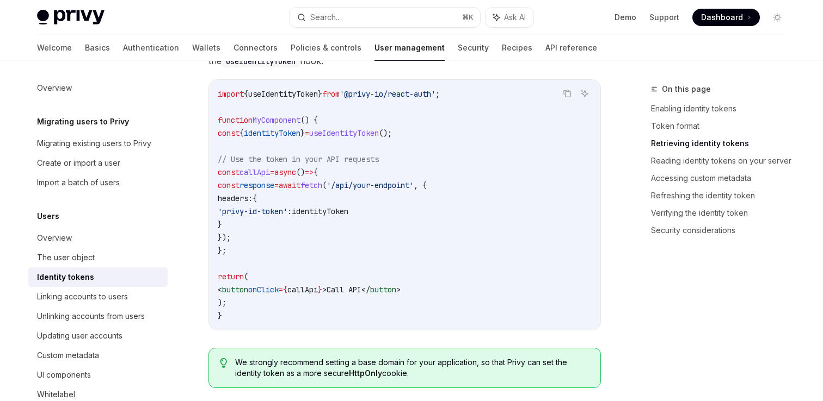
scroll to position [1021, 0]
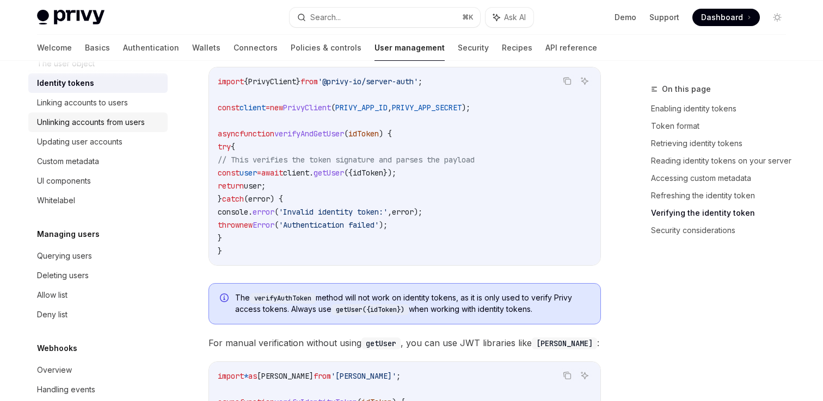
scroll to position [214, 0]
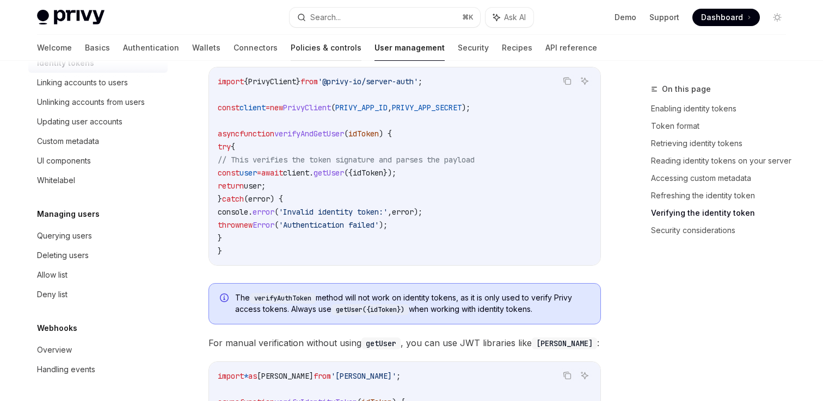
click at [291, 48] on link "Policies & controls" at bounding box center [326, 48] width 71 height 26
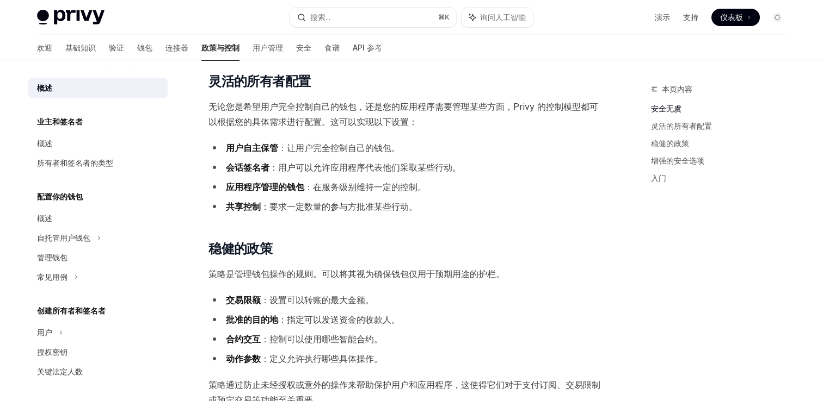
scroll to position [203, 0]
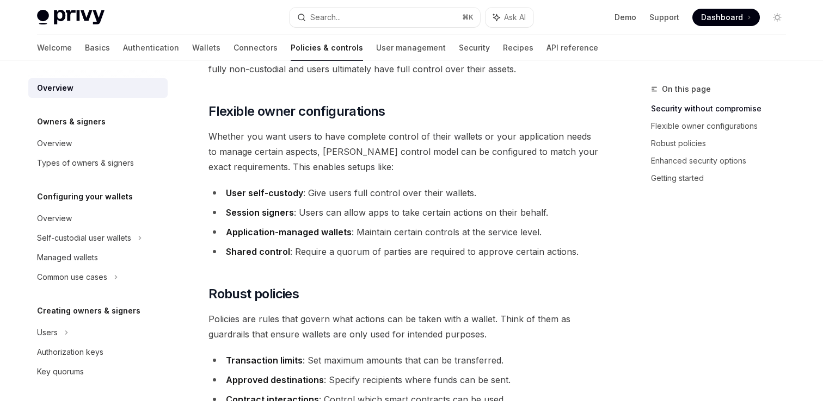
click at [584, 206] on li "Session signers : Users can allow apps to take certain actions on their behalf." at bounding box center [404, 212] width 392 height 15
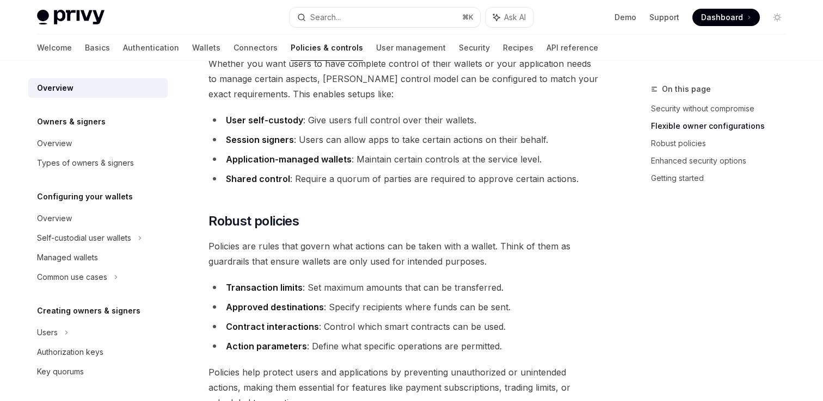
scroll to position [276, 0]
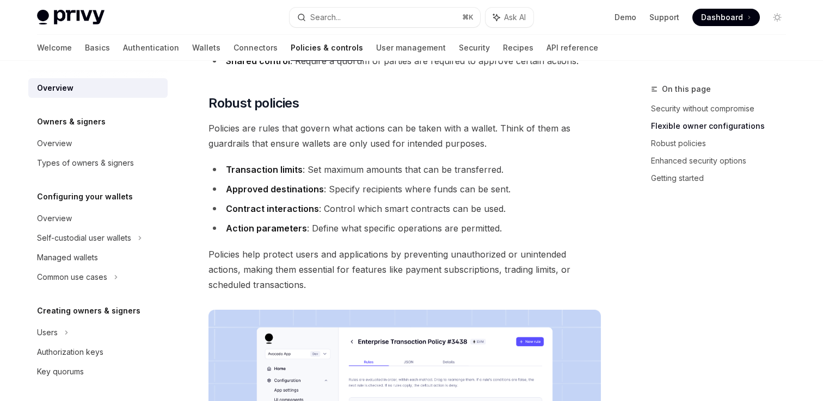
scroll to position [392, 0]
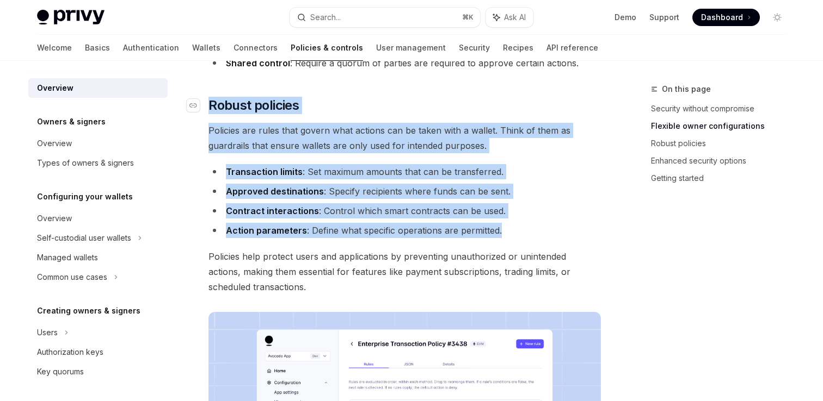
drag, startPoint x: 508, startPoint y: 228, endPoint x: 211, endPoint y: 102, distance: 323.0
click at [211, 102] on div "Privy’s wallet system offers powerful yet flexible control options that determi…" at bounding box center [404, 278] width 392 height 1098
click at [534, 194] on li "Approved destinations : Specify recipients where funds can be sent." at bounding box center [404, 191] width 392 height 15
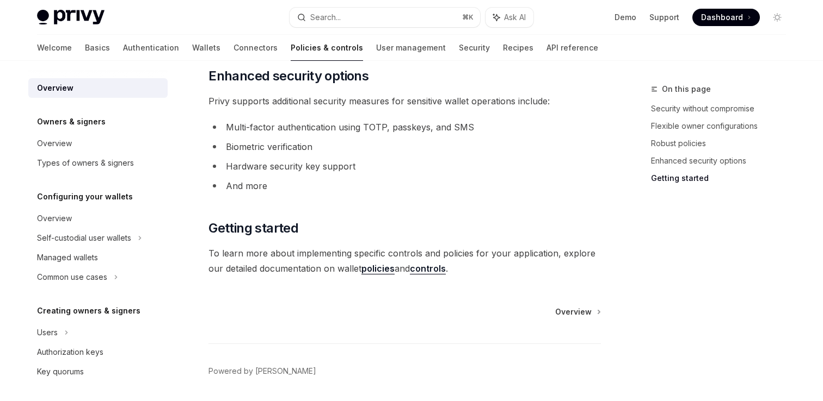
scroll to position [948, 0]
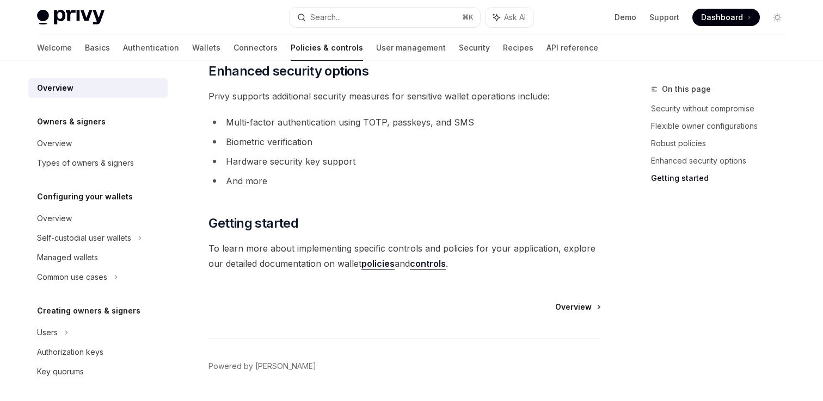
click at [583, 308] on span "Overview" at bounding box center [573, 307] width 36 height 11
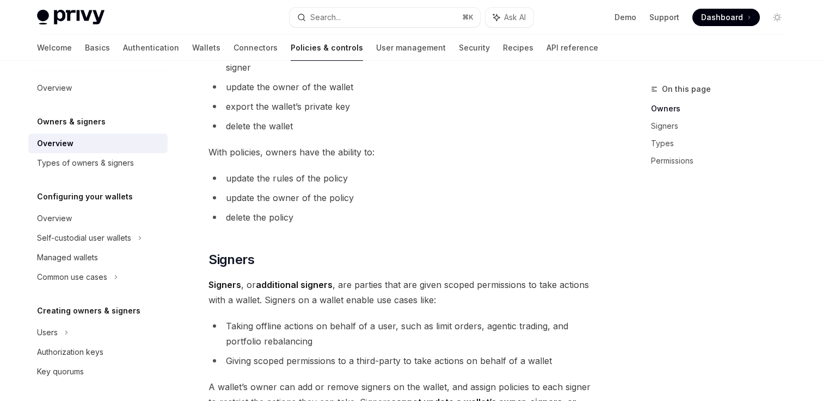
scroll to position [454, 0]
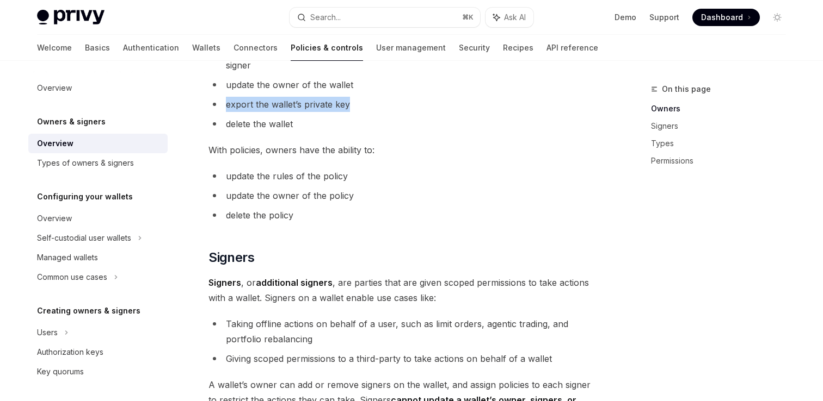
drag, startPoint x: 227, startPoint y: 104, endPoint x: 368, endPoint y: 104, distance: 140.9
click at [368, 104] on li "export the wallet’s private key" at bounding box center [404, 104] width 392 height 15
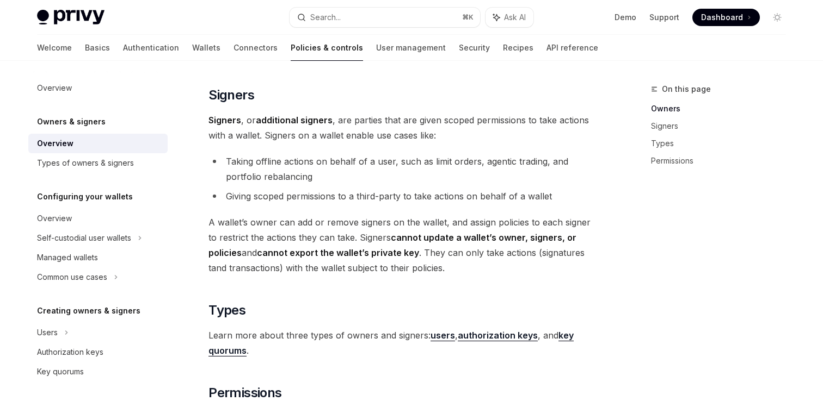
scroll to position [619, 0]
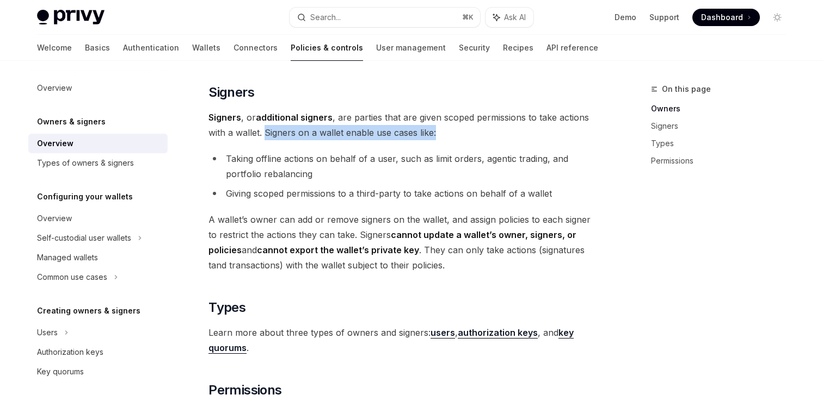
drag, startPoint x: 264, startPoint y: 132, endPoint x: 438, endPoint y: 135, distance: 173.6
click at [438, 135] on span "Signers , or additional signers , are parties that are given scoped permissions…" at bounding box center [404, 125] width 392 height 30
click at [327, 169] on li "Taking offline actions on behalf of a user, such as limit orders, agentic tradi…" at bounding box center [404, 166] width 392 height 30
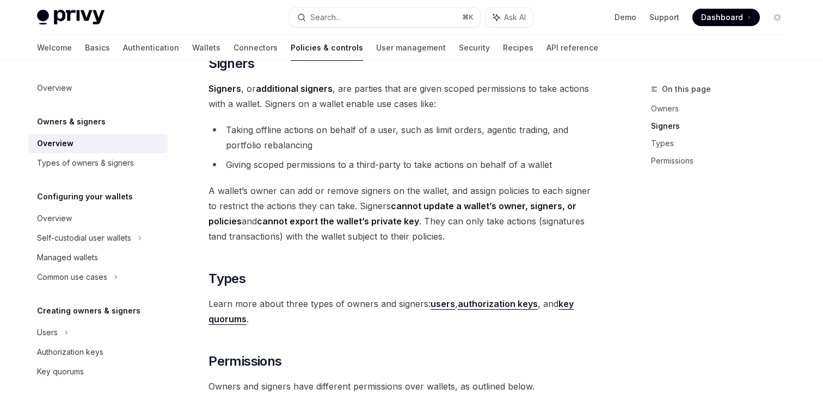
scroll to position [649, 0]
click at [226, 127] on li "Taking offline actions on behalf of a user, such as limit orders, agentic tradi…" at bounding box center [404, 136] width 392 height 30
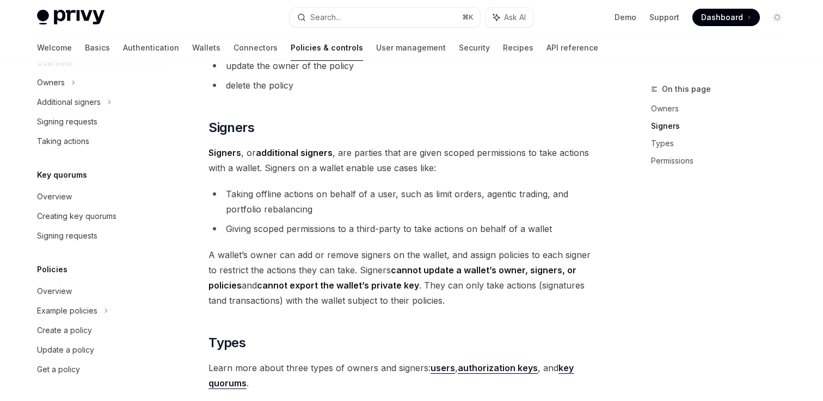
scroll to position [572, 0]
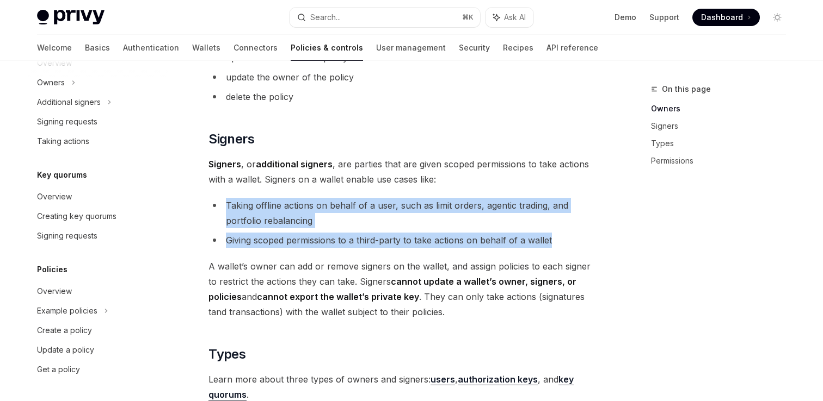
drag, startPoint x: 564, startPoint y: 242, endPoint x: 208, endPoint y: 205, distance: 358.2
click at [208, 205] on div "Owners & signers Overview OpenAI Open in ChatGPT OpenAI Open in ChatGPT Privy r…" at bounding box center [302, 156] width 601 height 1293
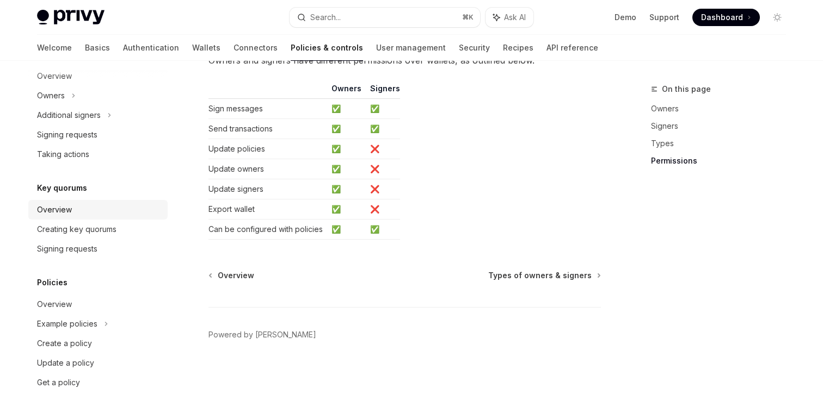
scroll to position [364, 0]
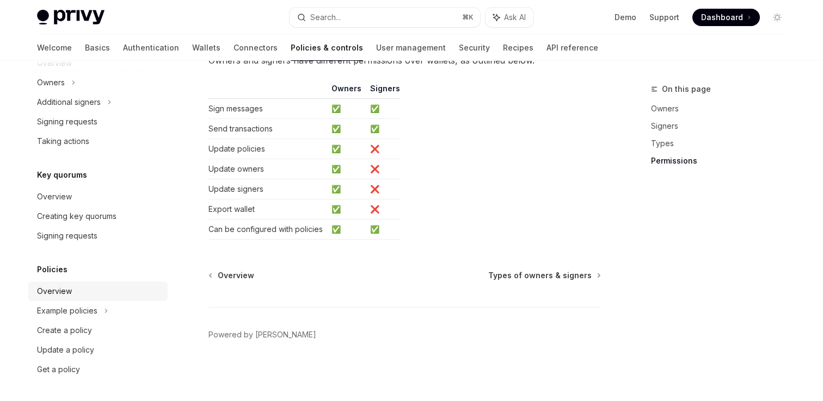
click at [53, 293] on div "Overview" at bounding box center [54, 291] width 35 height 13
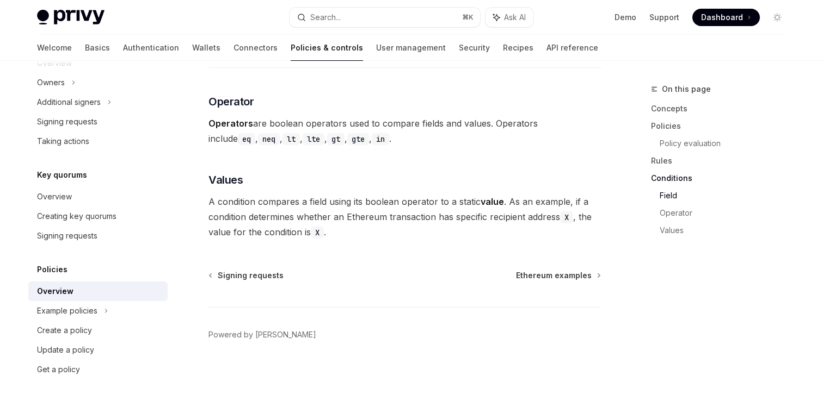
scroll to position [3242, 0]
click at [572, 278] on span "Ethereum examples" at bounding box center [554, 275] width 76 height 11
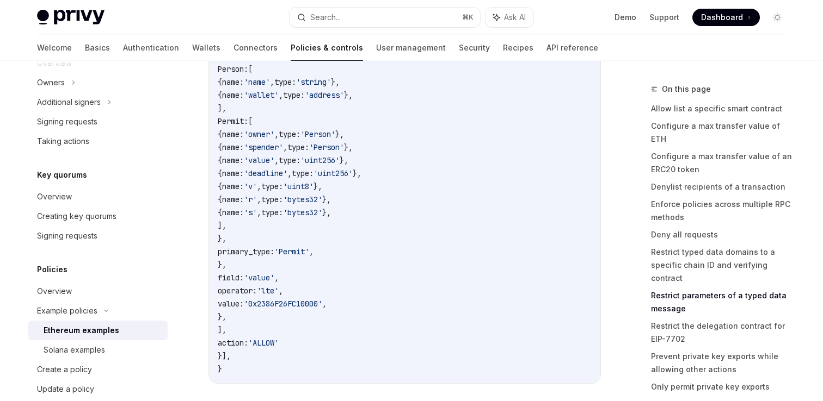
scroll to position [3669, 0]
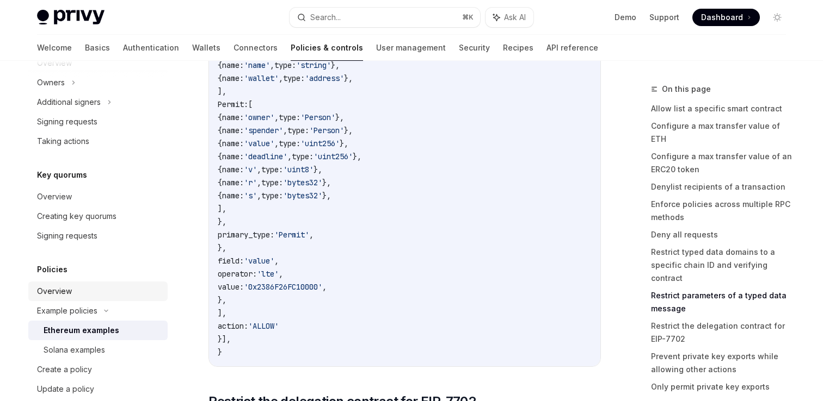
click at [79, 295] on div "Overview" at bounding box center [99, 291] width 124 height 13
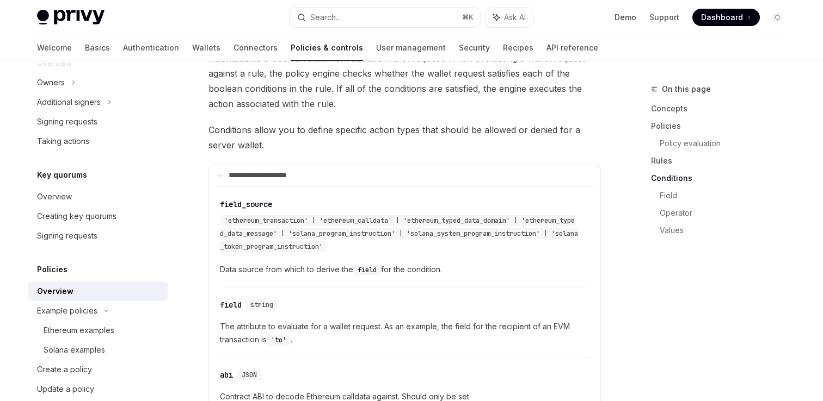
scroll to position [2059, 0]
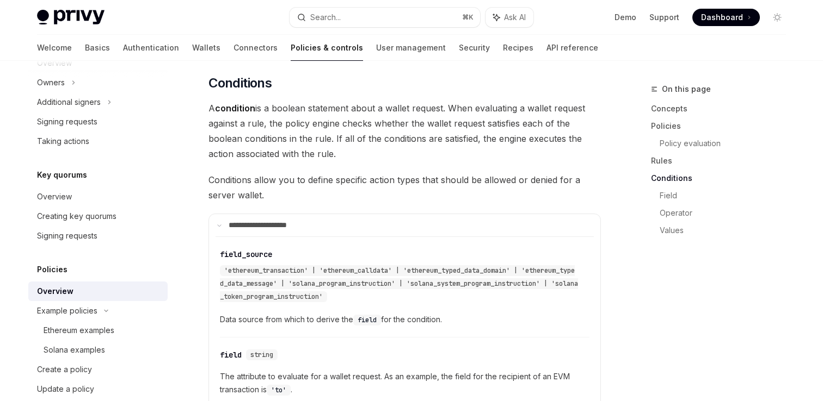
click at [392, 183] on span "Conditions allow you to define specific action types that should be allowed or …" at bounding box center [404, 187] width 392 height 30
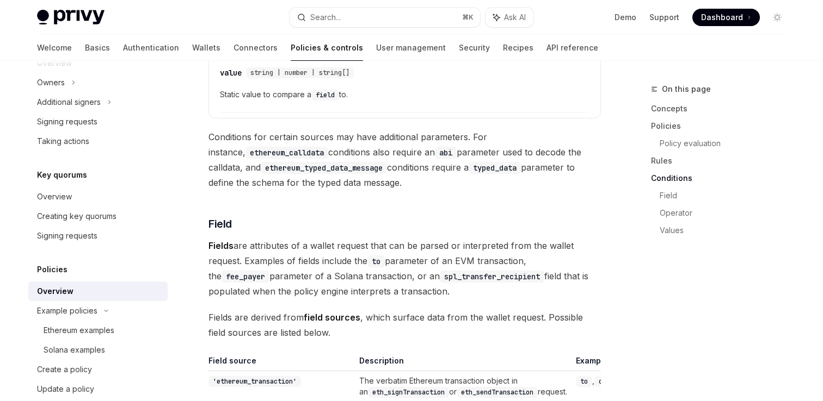
scroll to position [2539, 0]
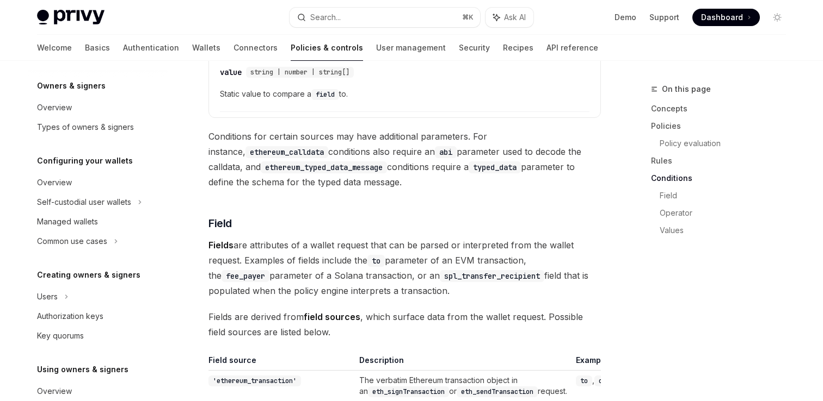
scroll to position [0, 0]
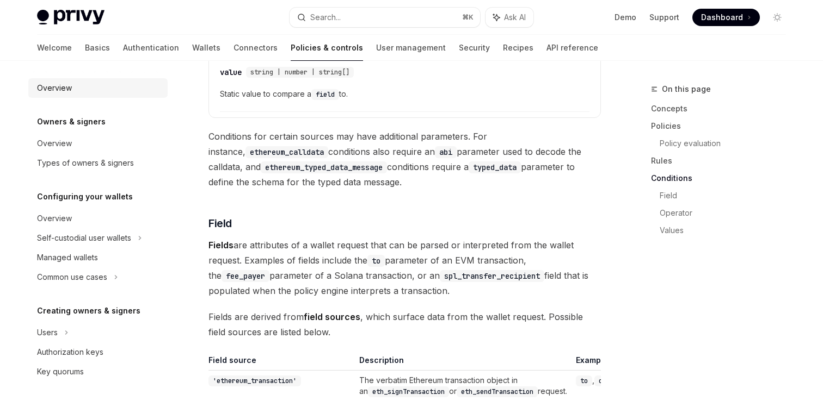
click at [58, 82] on div "Overview" at bounding box center [54, 88] width 35 height 13
type textarea "*"
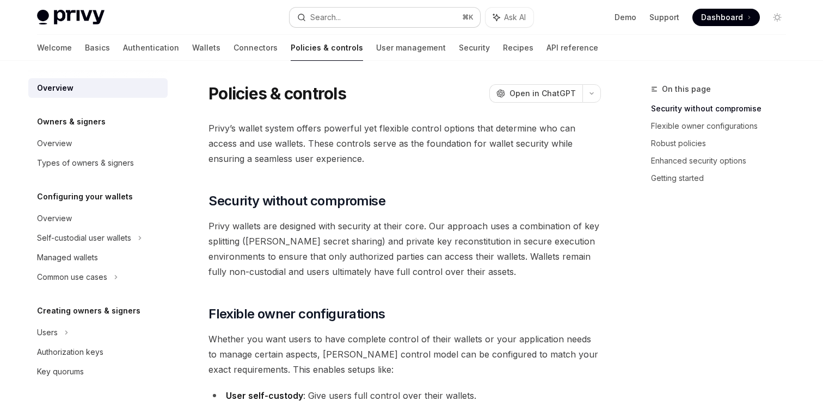
click at [364, 17] on button "Search... ⌘ K" at bounding box center [384, 18] width 190 height 20
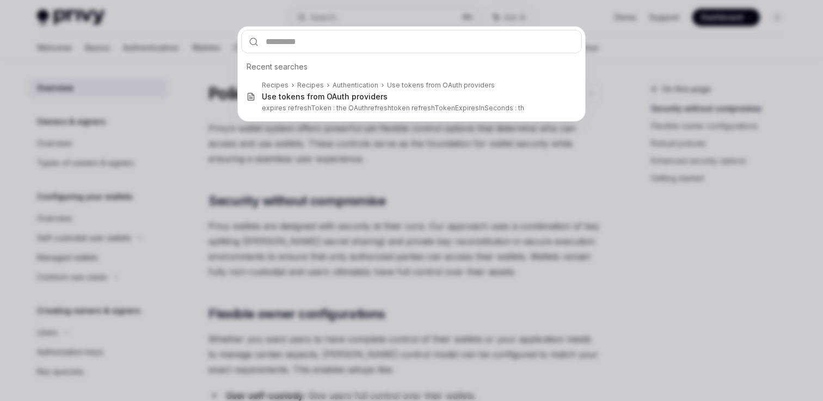
type input "**********"
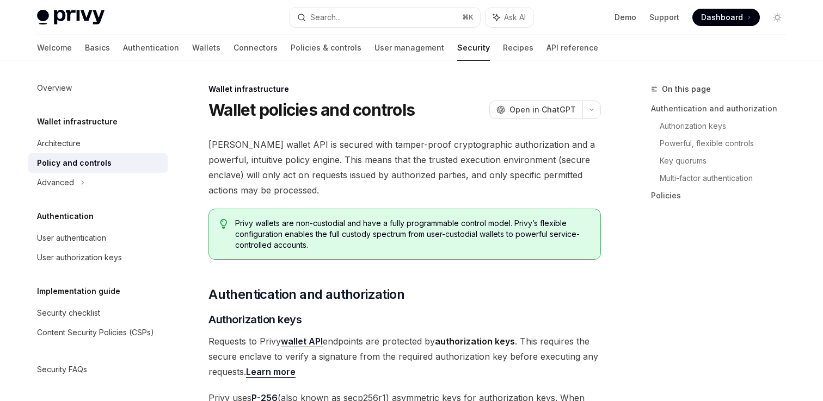
scroll to position [1087, 0]
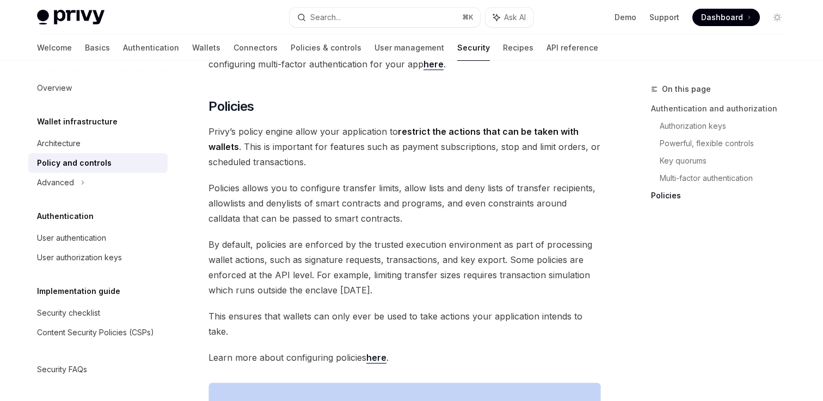
click at [483, 154] on span "Privy’s policy engine allow your application to restrict the actions that can b…" at bounding box center [404, 147] width 392 height 46
click at [367, 273] on span "By default, policies are enforced by the trusted execution environment as part …" at bounding box center [404, 267] width 392 height 61
click at [369, 279] on span "By default, policies are enforced by the trusted execution environment as part …" at bounding box center [404, 267] width 392 height 61
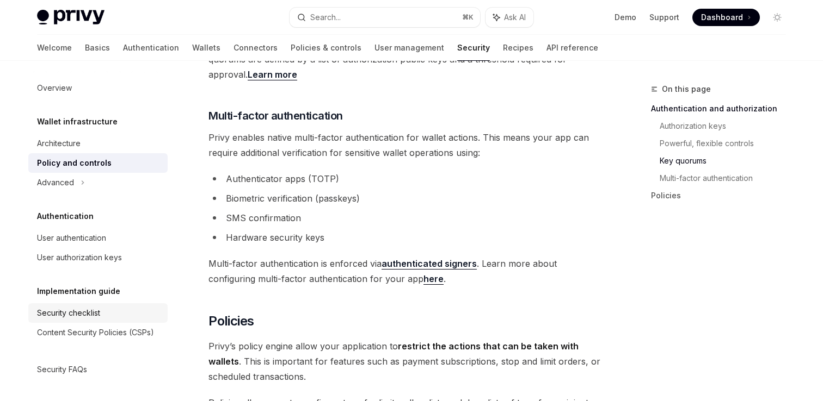
scroll to position [883, 0]
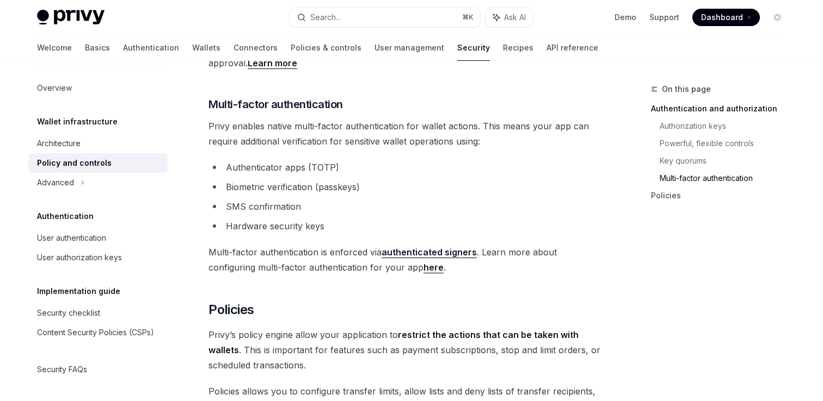
type textarea "*"
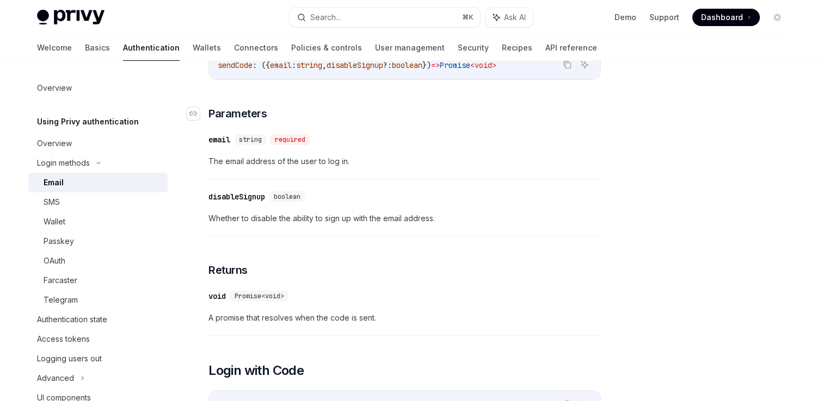
scroll to position [357, 0]
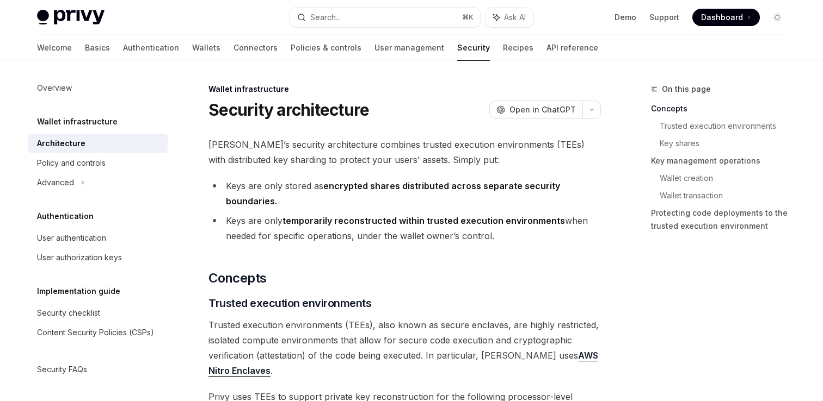
click at [600, 190] on li "Keys are only stored as encrypted shares distributed across separate security b…" at bounding box center [404, 193] width 392 height 30
